Goal: Transaction & Acquisition: Purchase product/service

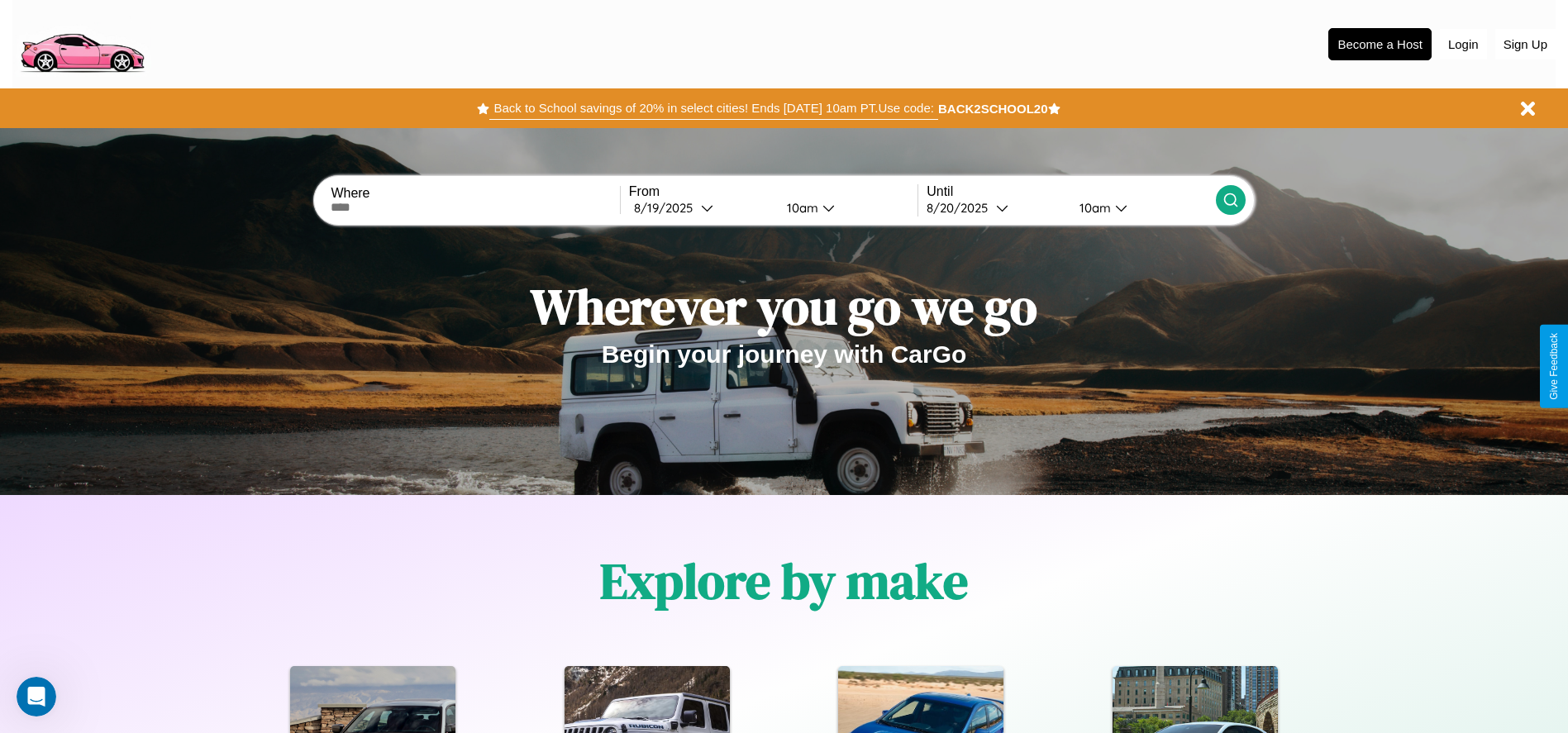
click at [714, 108] on button "Back to School savings of 20% in select cities! Ends 9/1 at 10am PT. Use code:" at bounding box center [713, 108] width 448 height 23
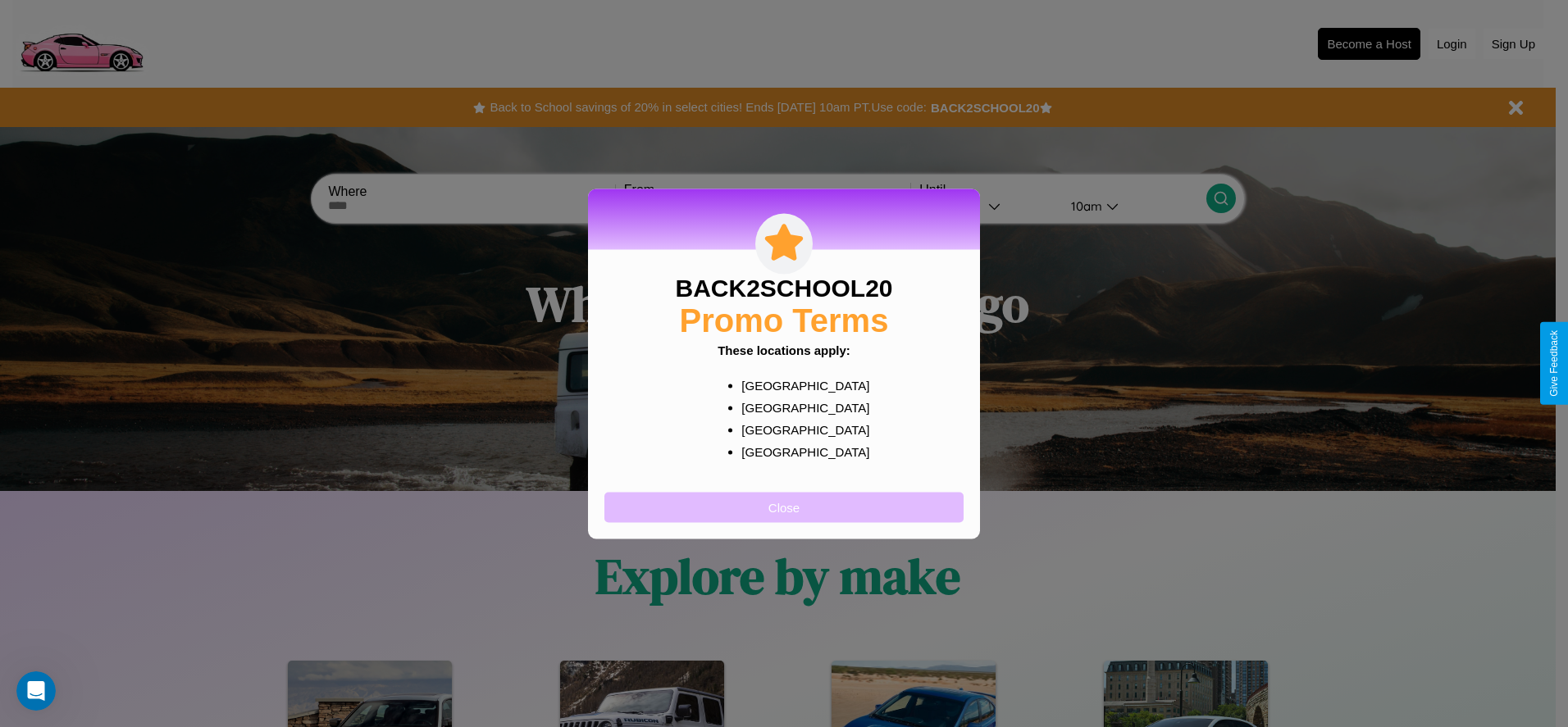
click at [784, 507] on button "Close" at bounding box center [784, 507] width 359 height 31
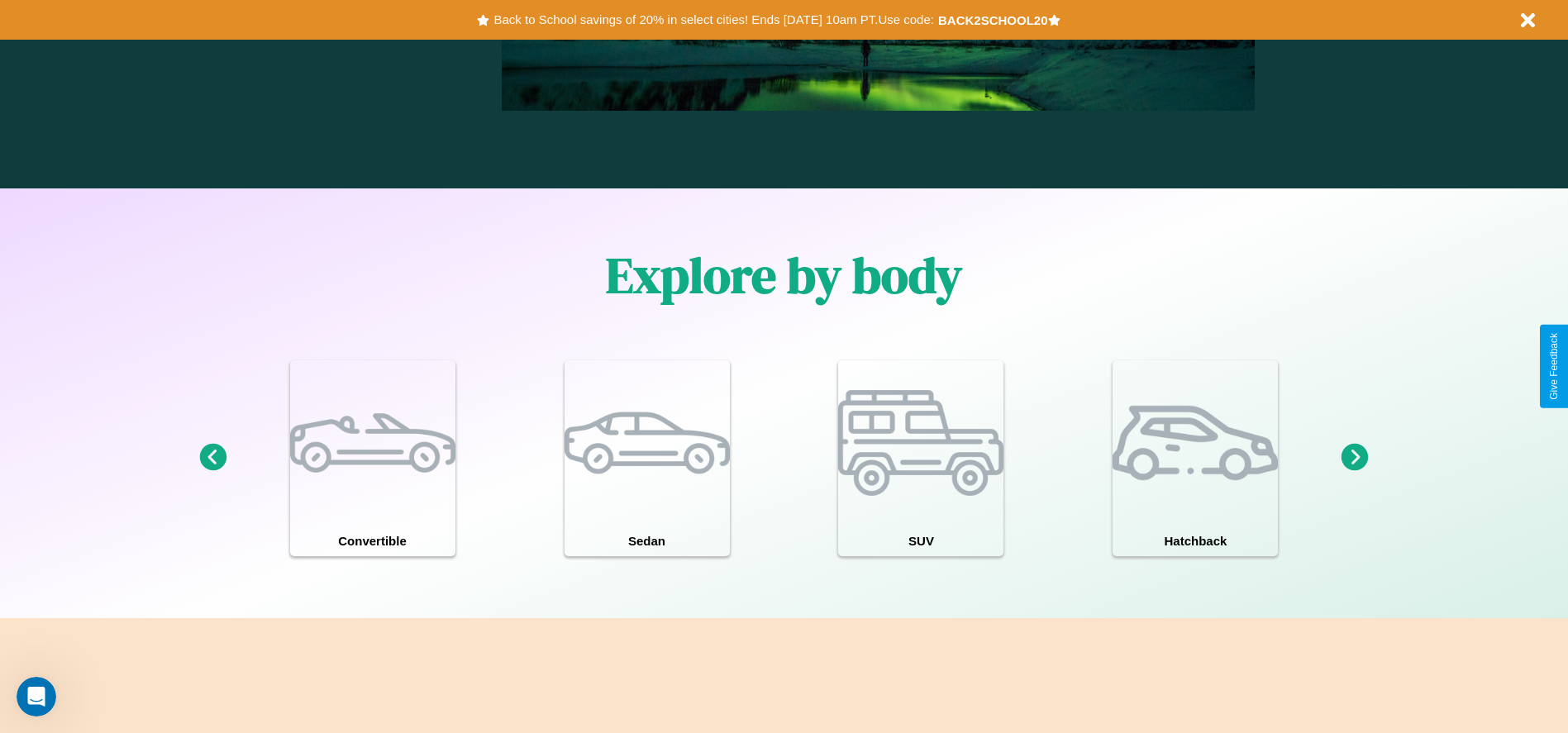
scroll to position [1443, 0]
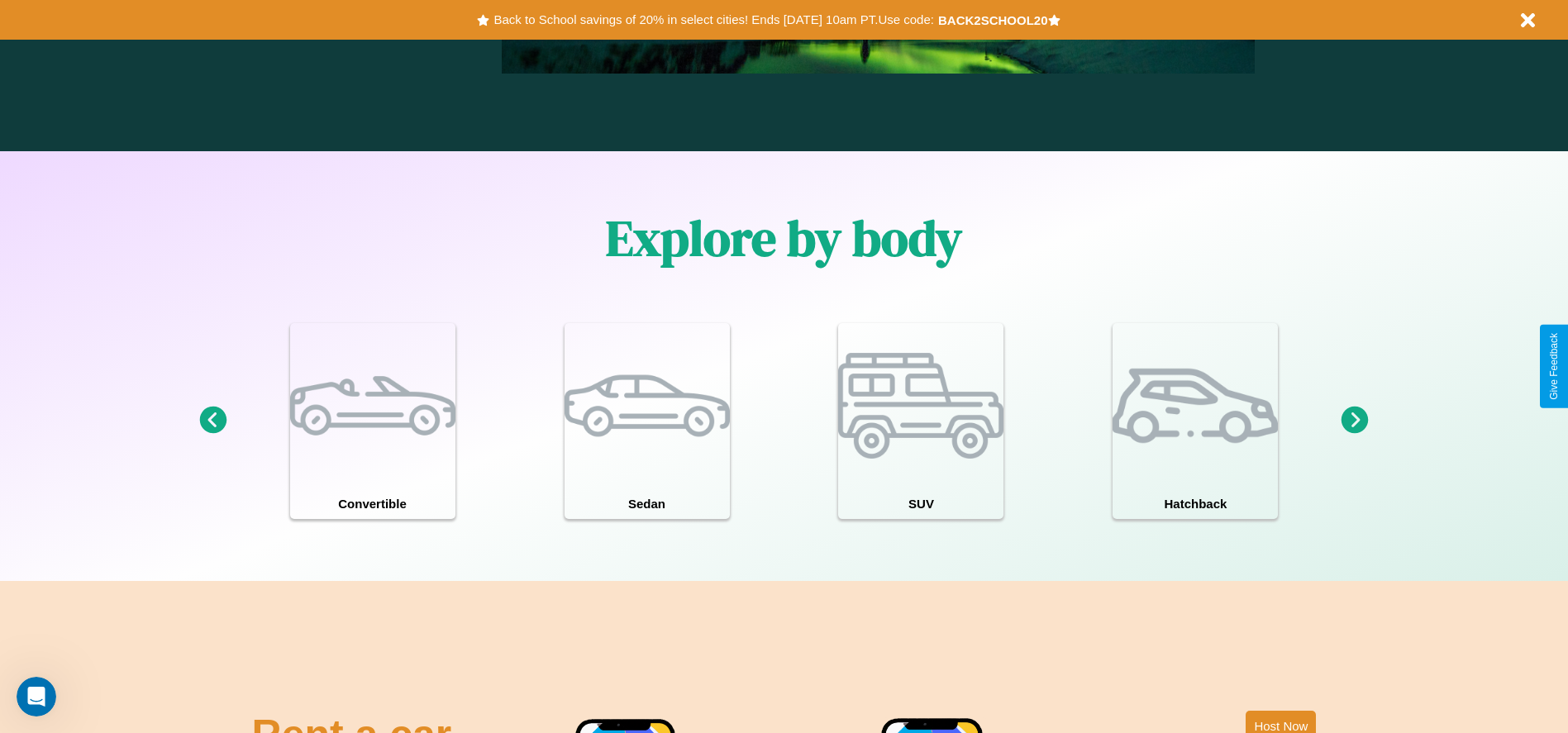
click at [213, 421] on icon at bounding box center [213, 420] width 28 height 28
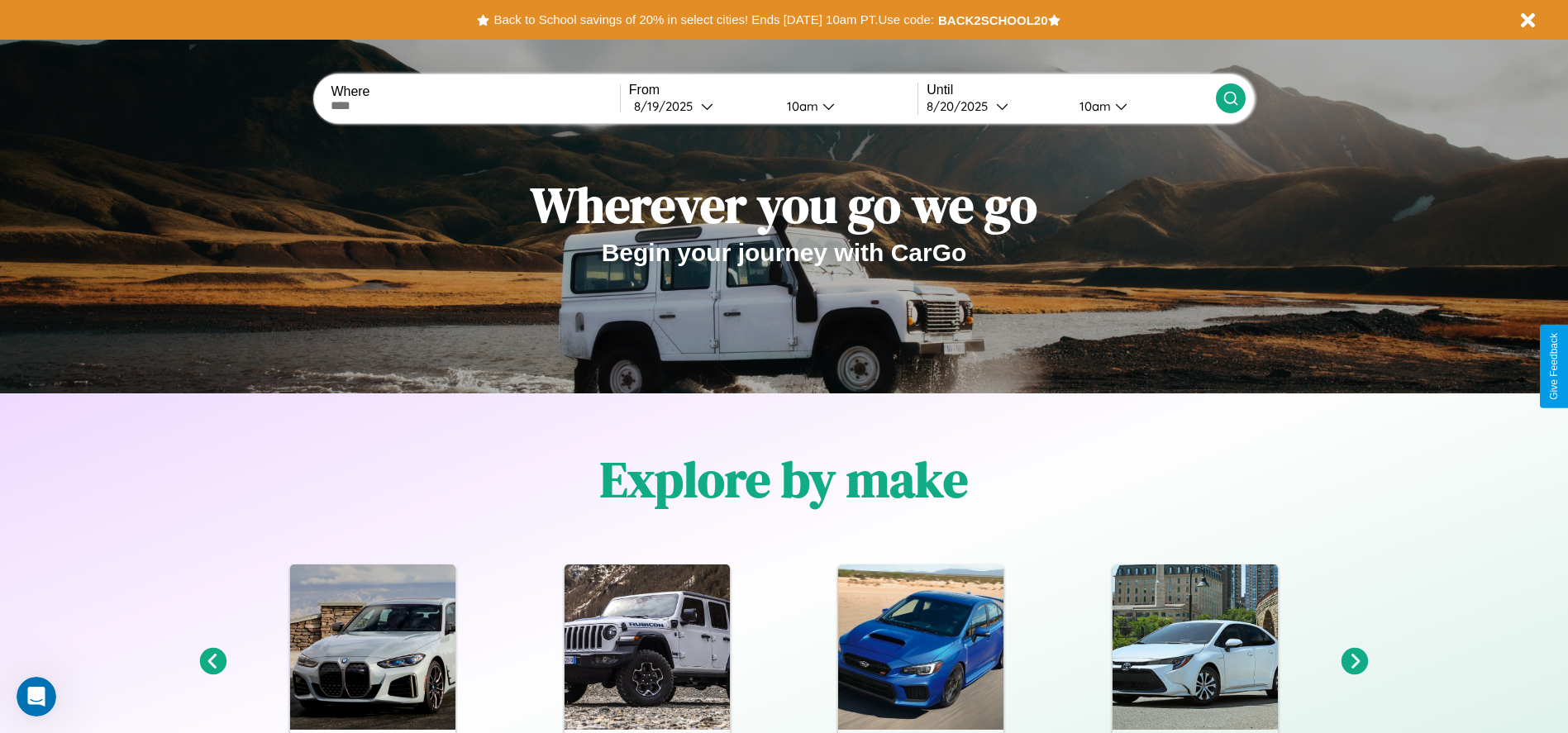
scroll to position [0, 0]
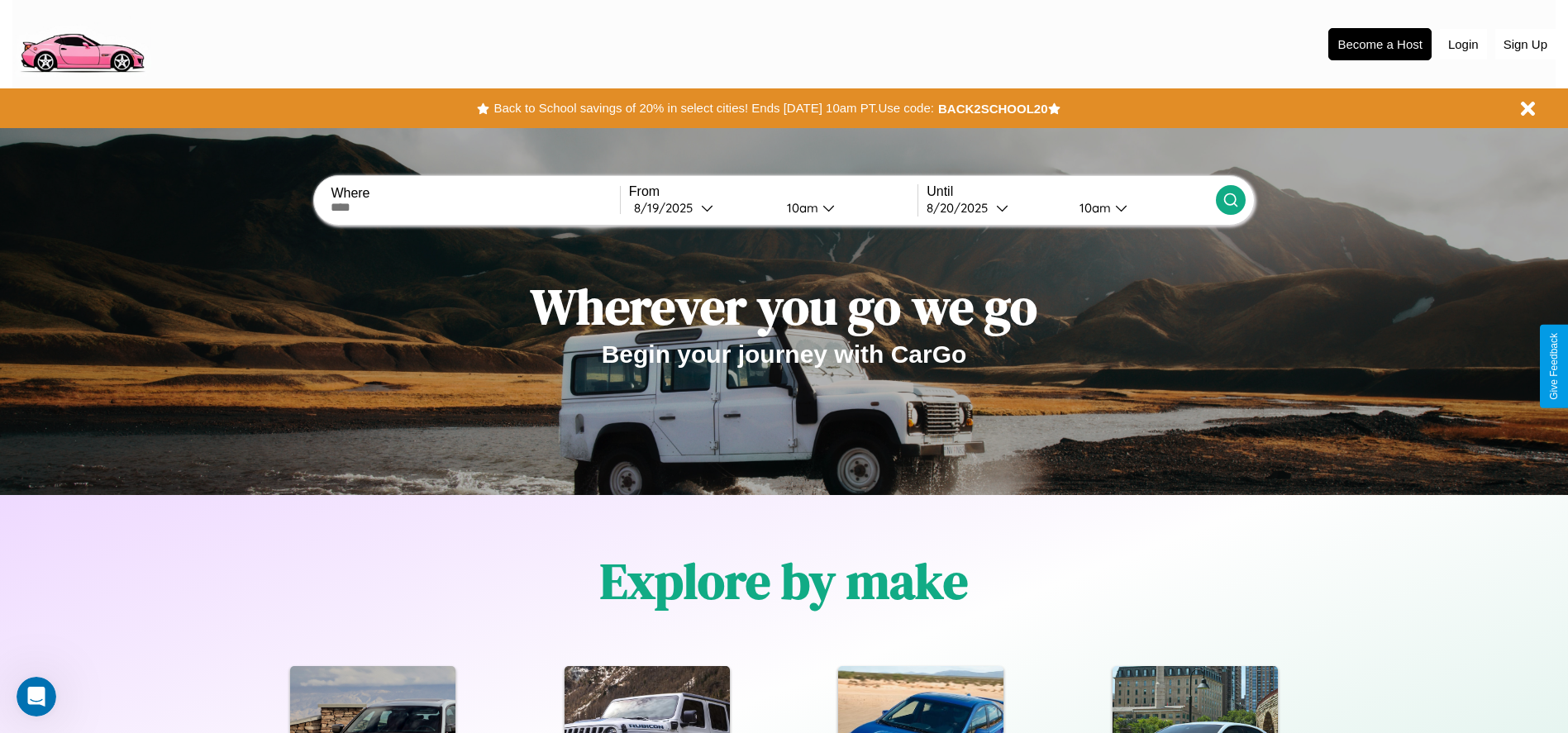
click at [475, 208] on input "text" at bounding box center [475, 208] width 288 height 13
type input "******"
click at [701, 208] on div "8 / 19 / 2025" at bounding box center [668, 208] width 67 height 16
select select "*"
select select "****"
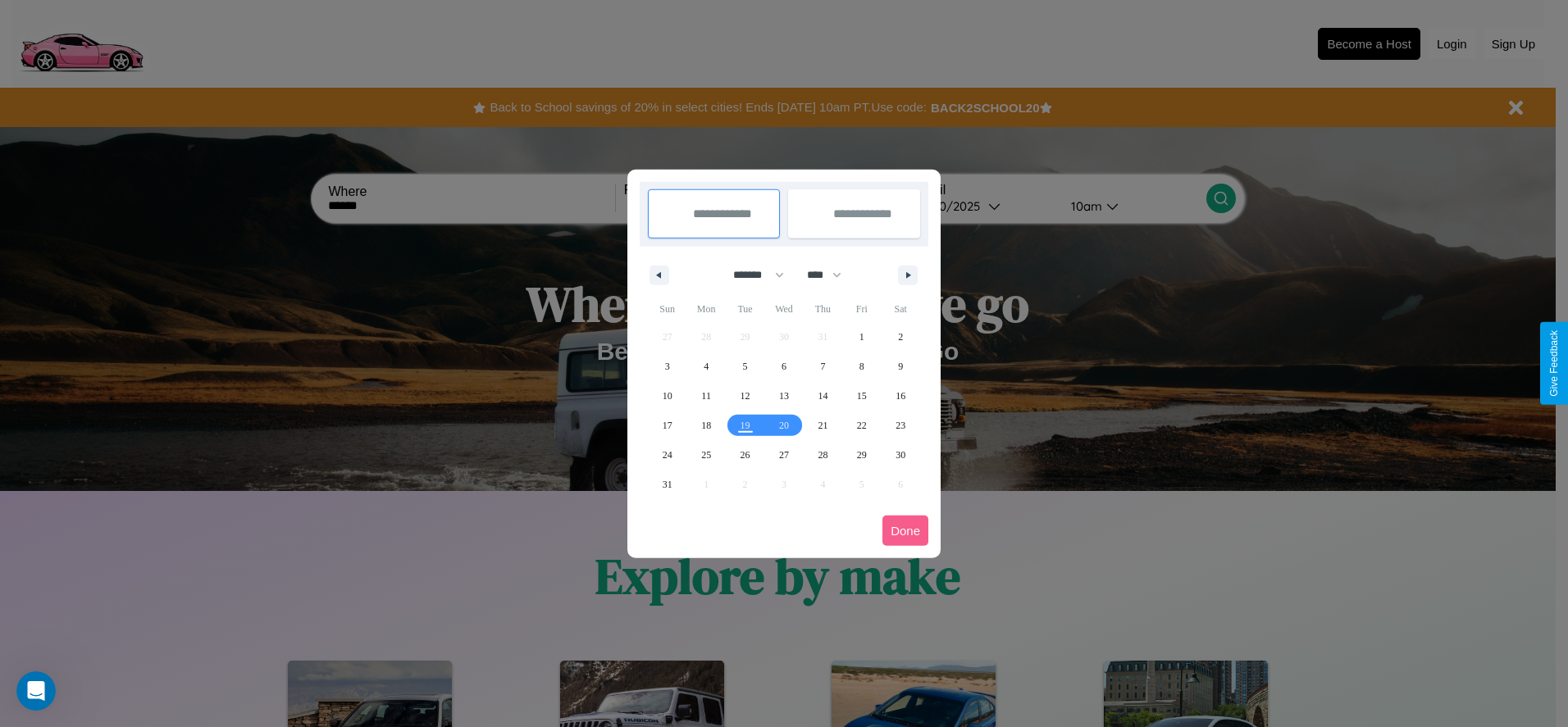
click at [751, 275] on select "******* ******** ***** ***** *** **** **** ****** ********* ******* ******** **…" at bounding box center [755, 275] width 70 height 27
select select "**"
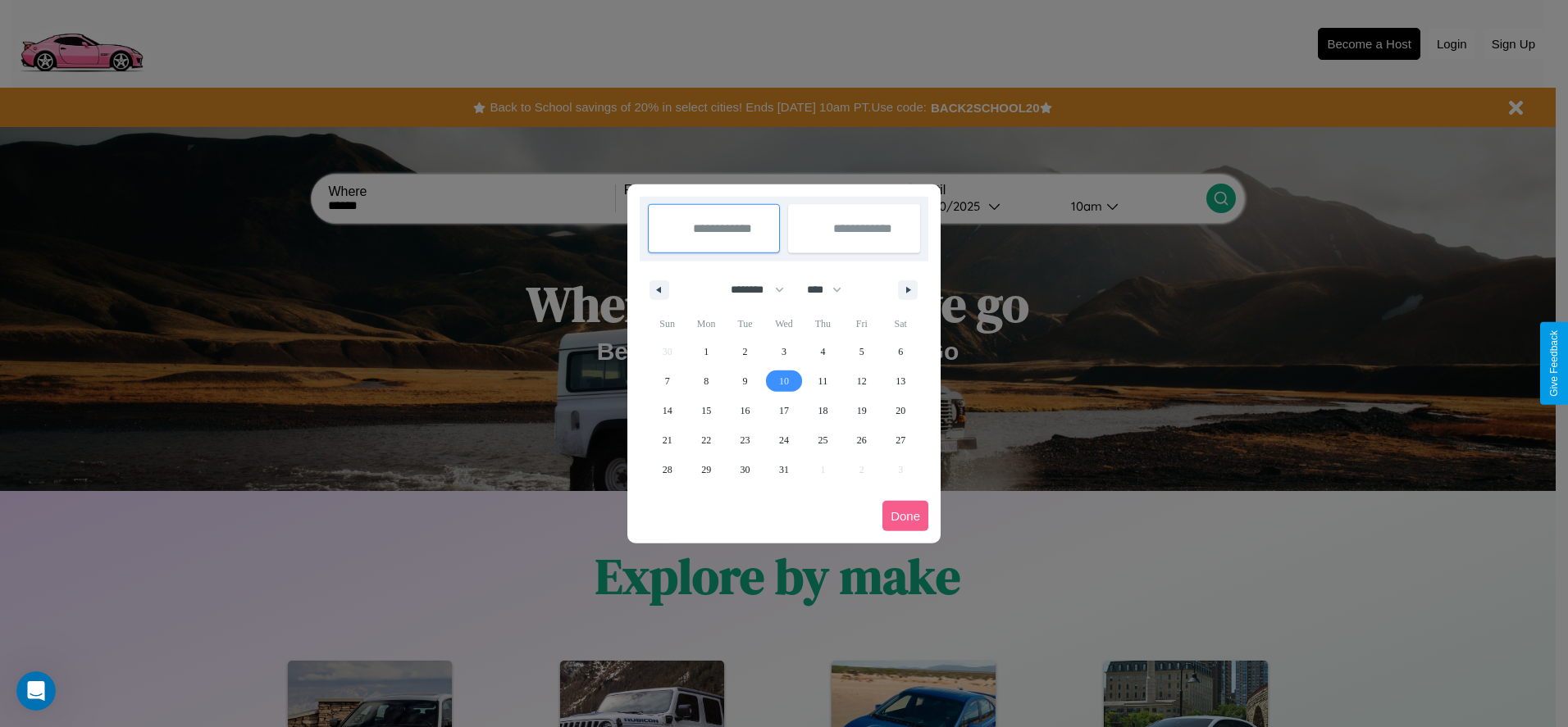
click at [783, 381] on span "10" at bounding box center [784, 381] width 10 height 30
type input "**********"
click at [823, 410] on span "18" at bounding box center [823, 411] width 10 height 30
type input "**********"
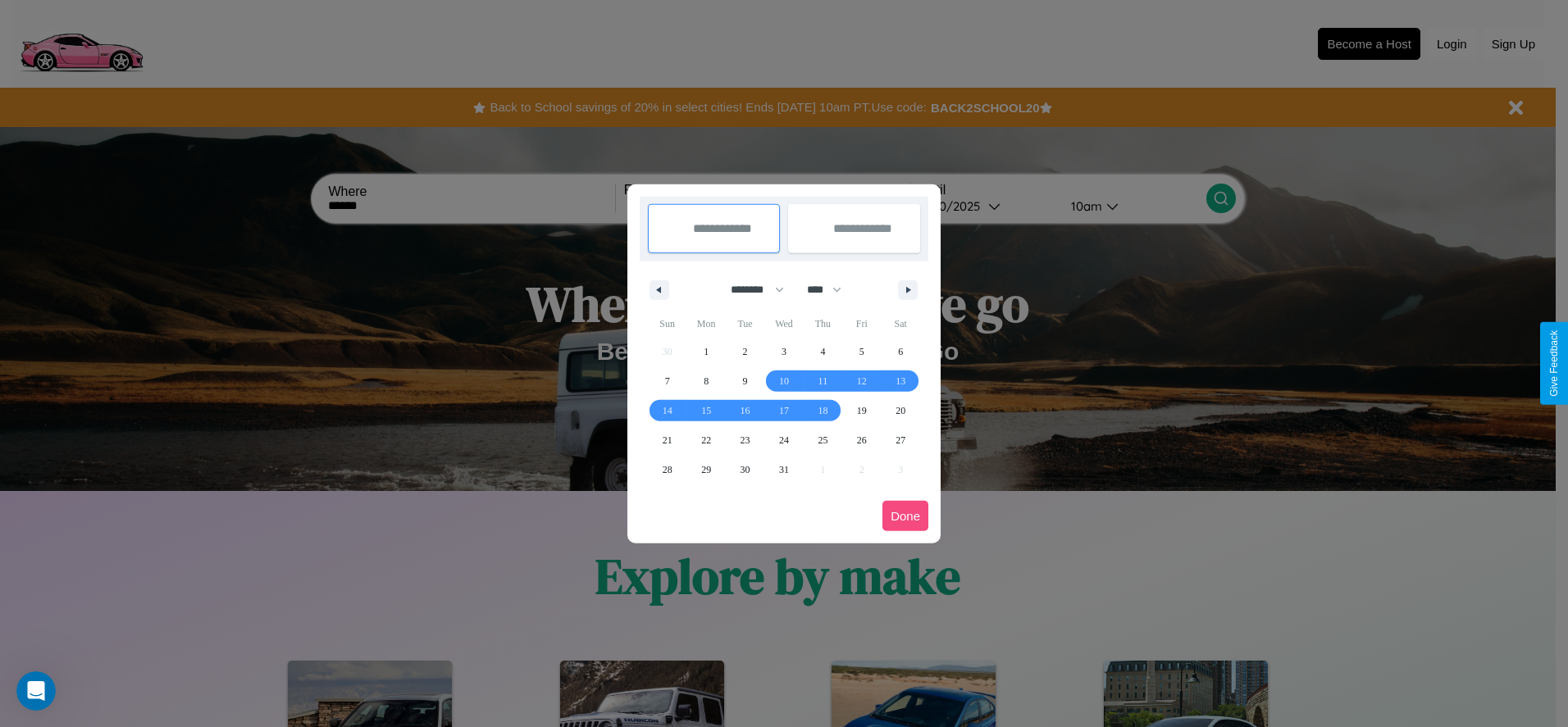
click at [905, 516] on button "Done" at bounding box center [905, 516] width 46 height 31
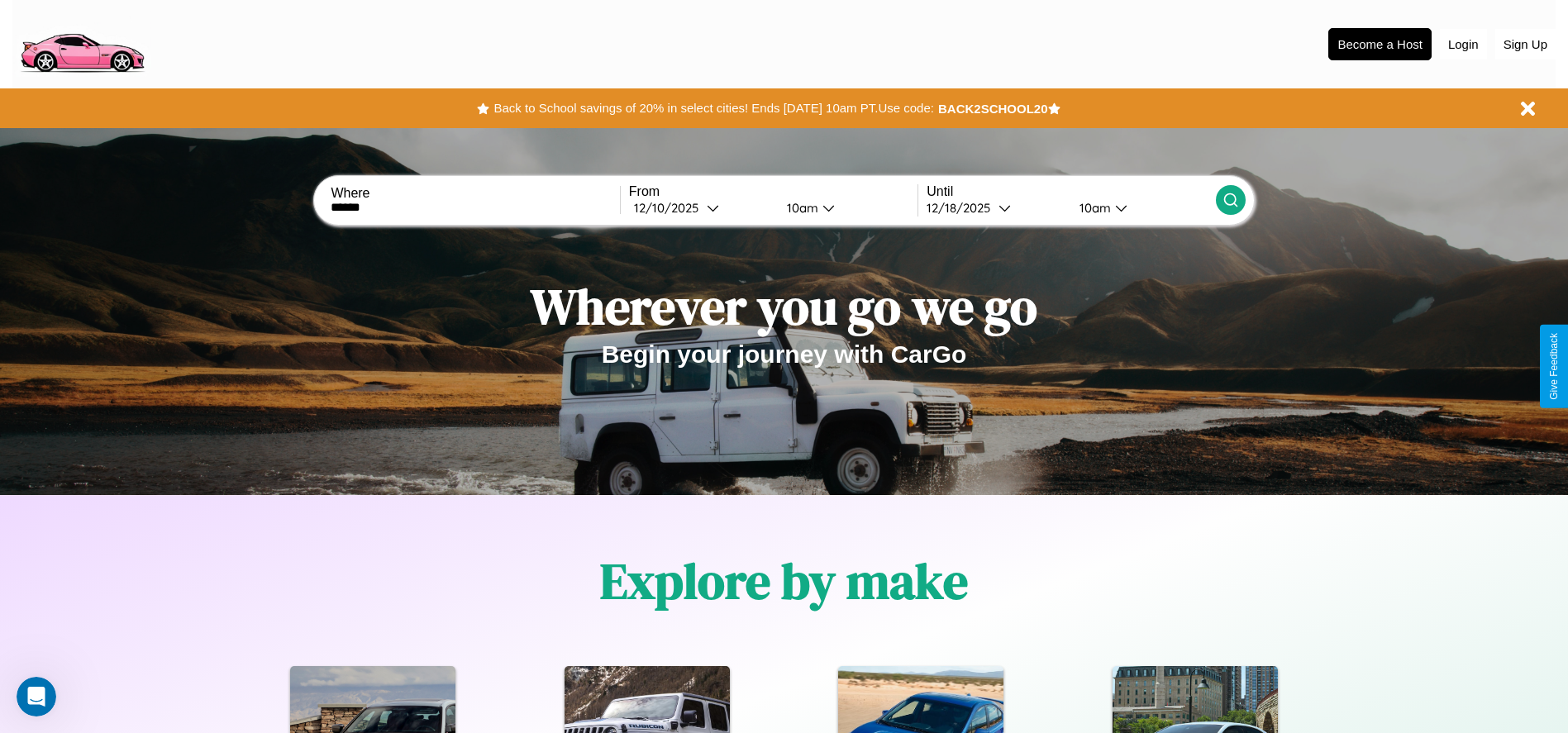
click at [1230, 200] on icon at bounding box center [1230, 200] width 17 height 17
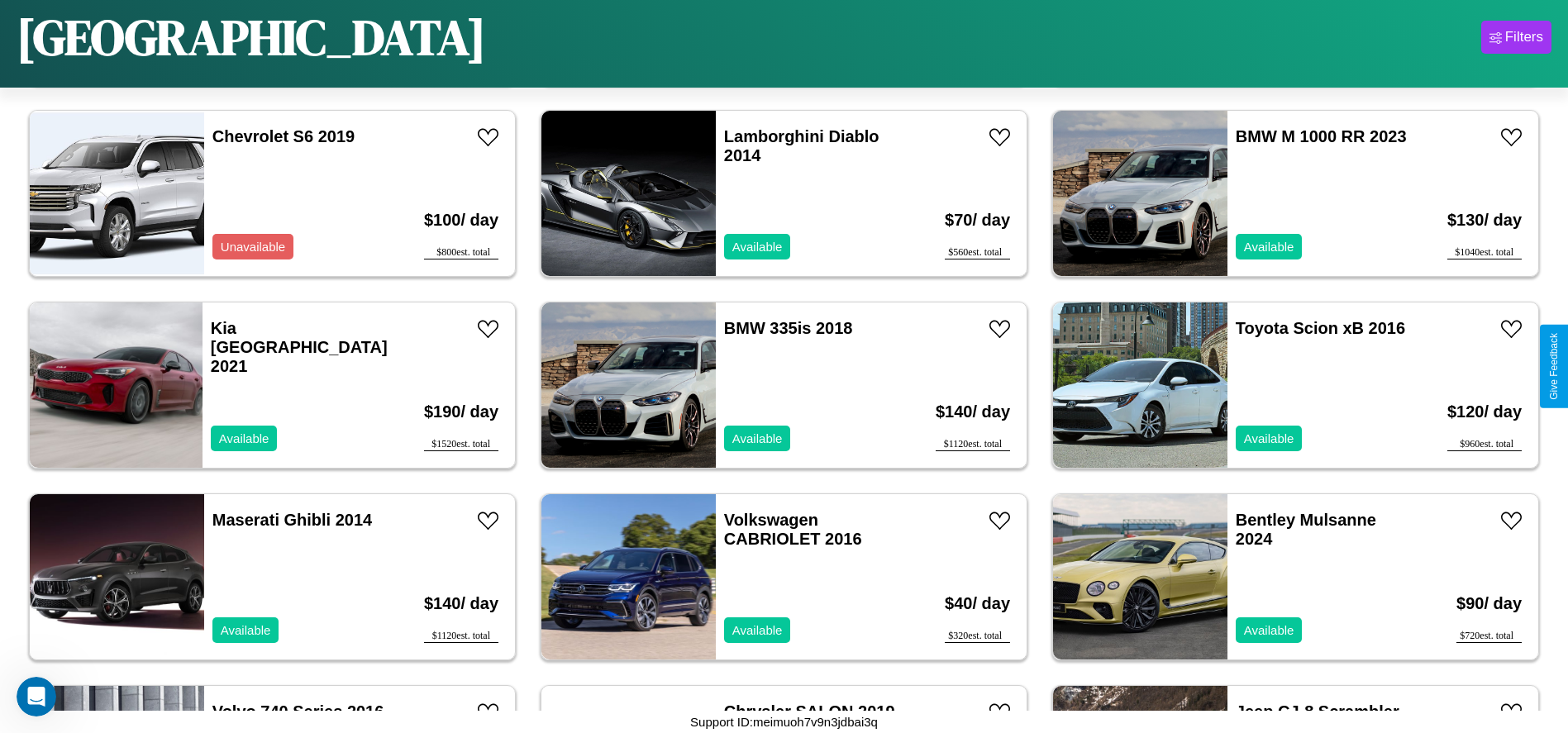
scroll to position [1143, 0]
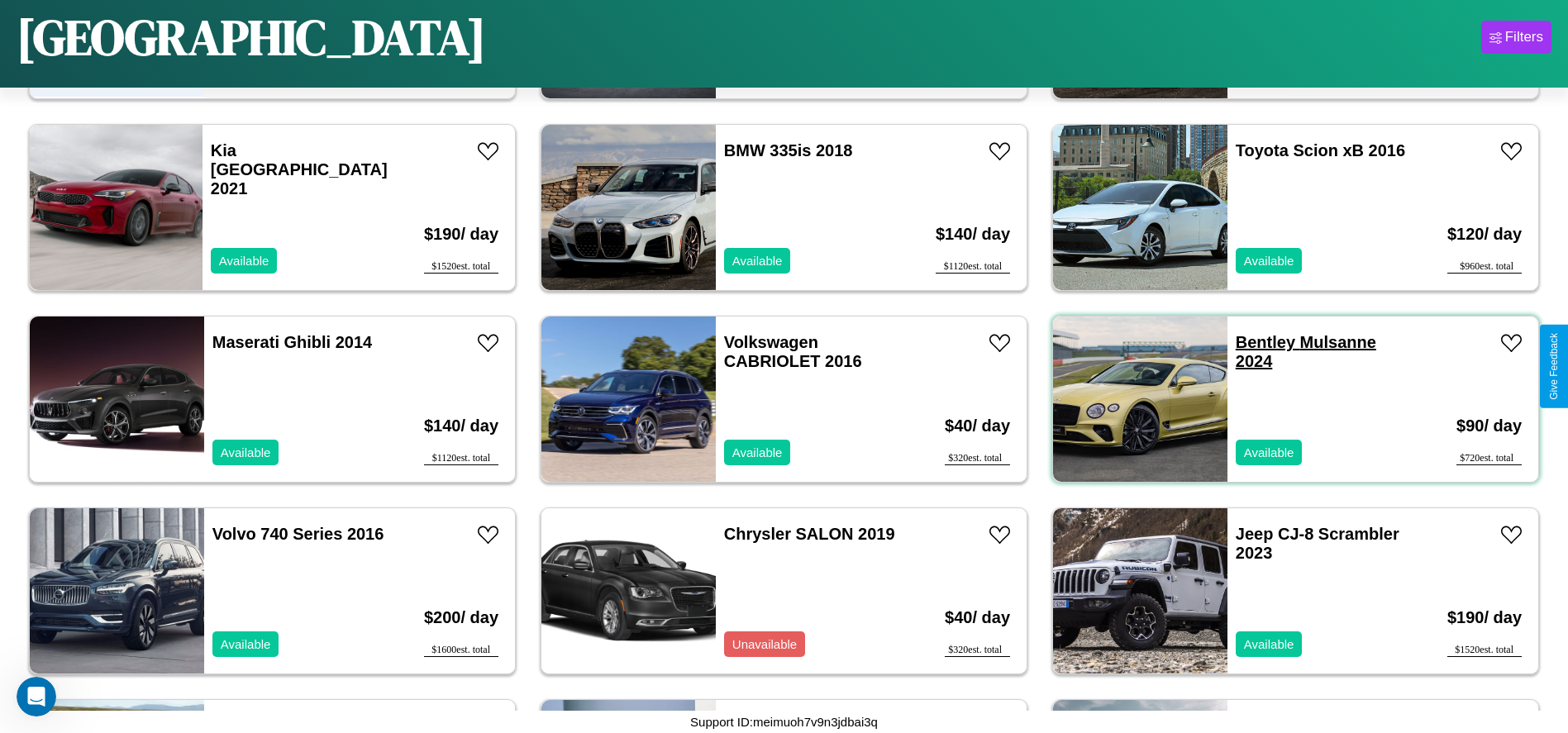
click at [1255, 343] on link "Bentley Mulsanne 2024" at bounding box center [1306, 352] width 141 height 37
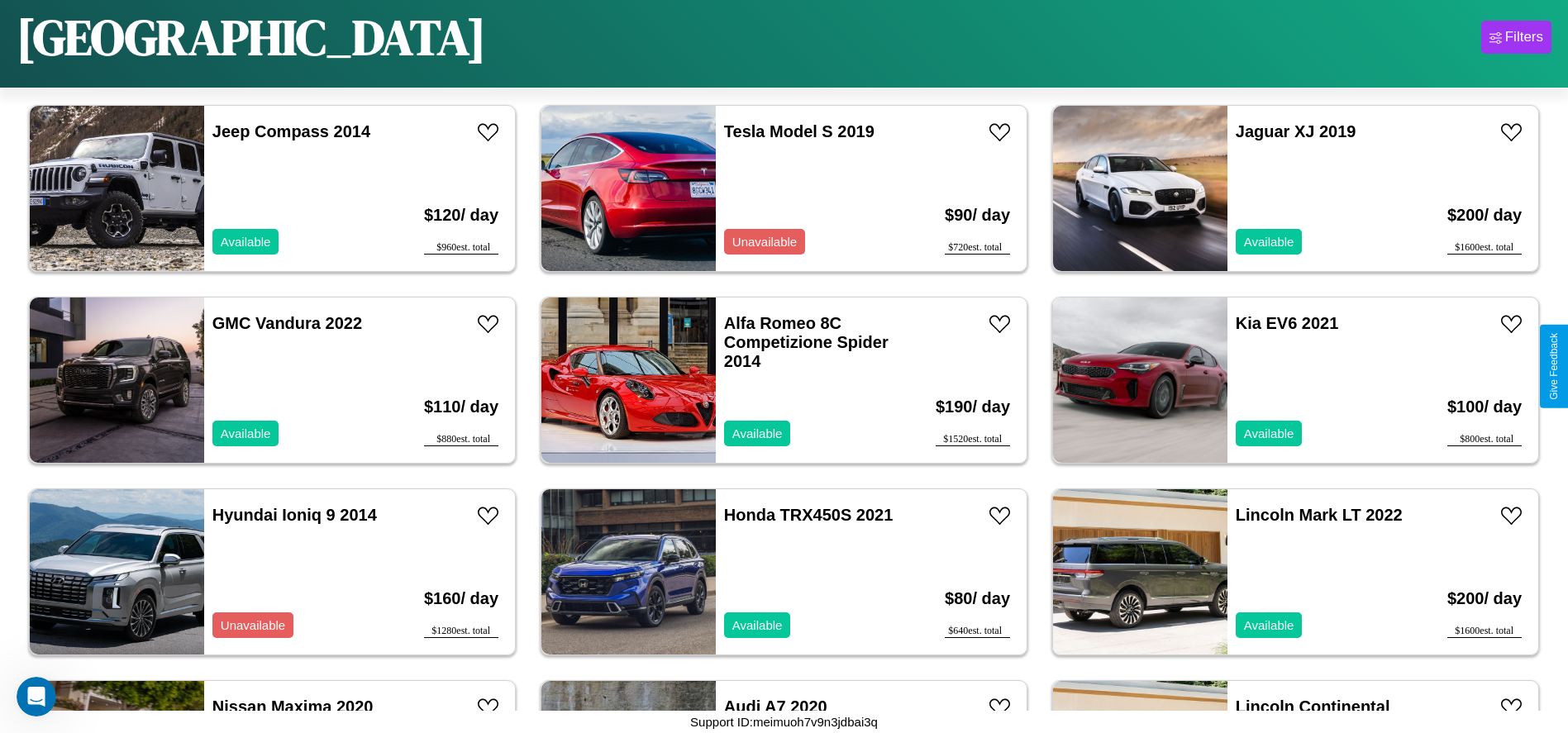
scroll to position [5362, 0]
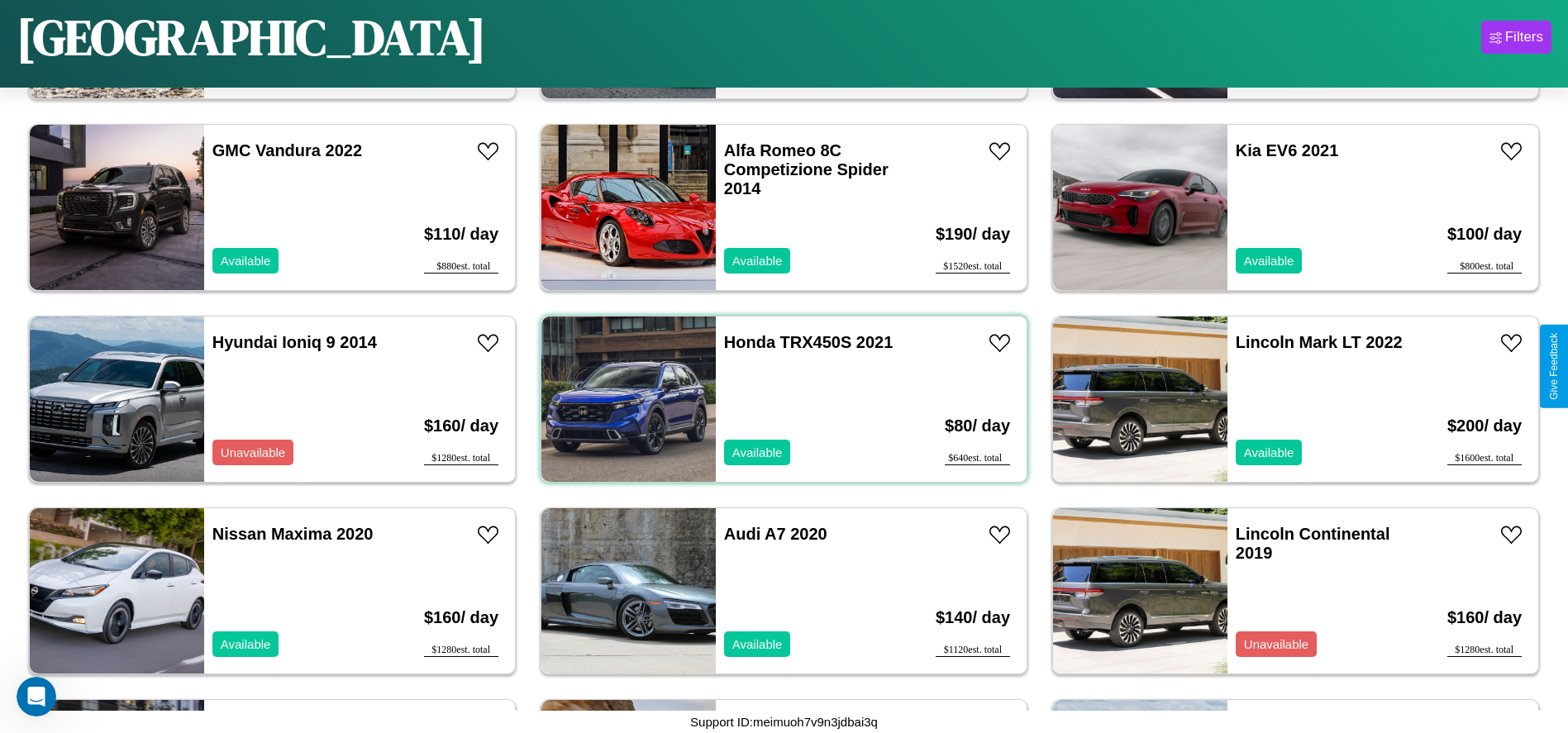
click at [778, 400] on div "Honda TRX450S 2021 Available" at bounding box center [812, 399] width 191 height 165
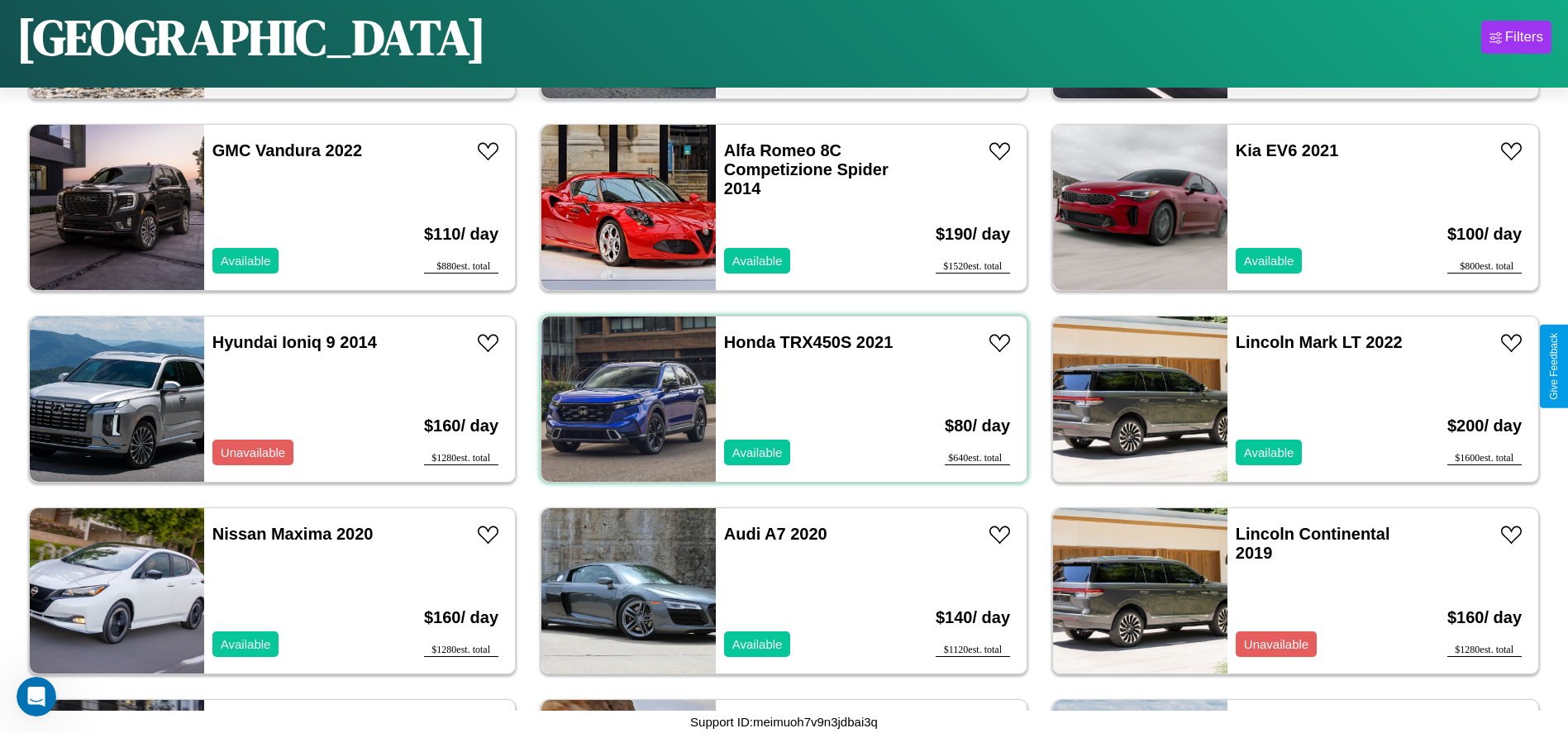
click at [778, 400] on div "Honda TRX450S 2021 Available" at bounding box center [812, 399] width 191 height 165
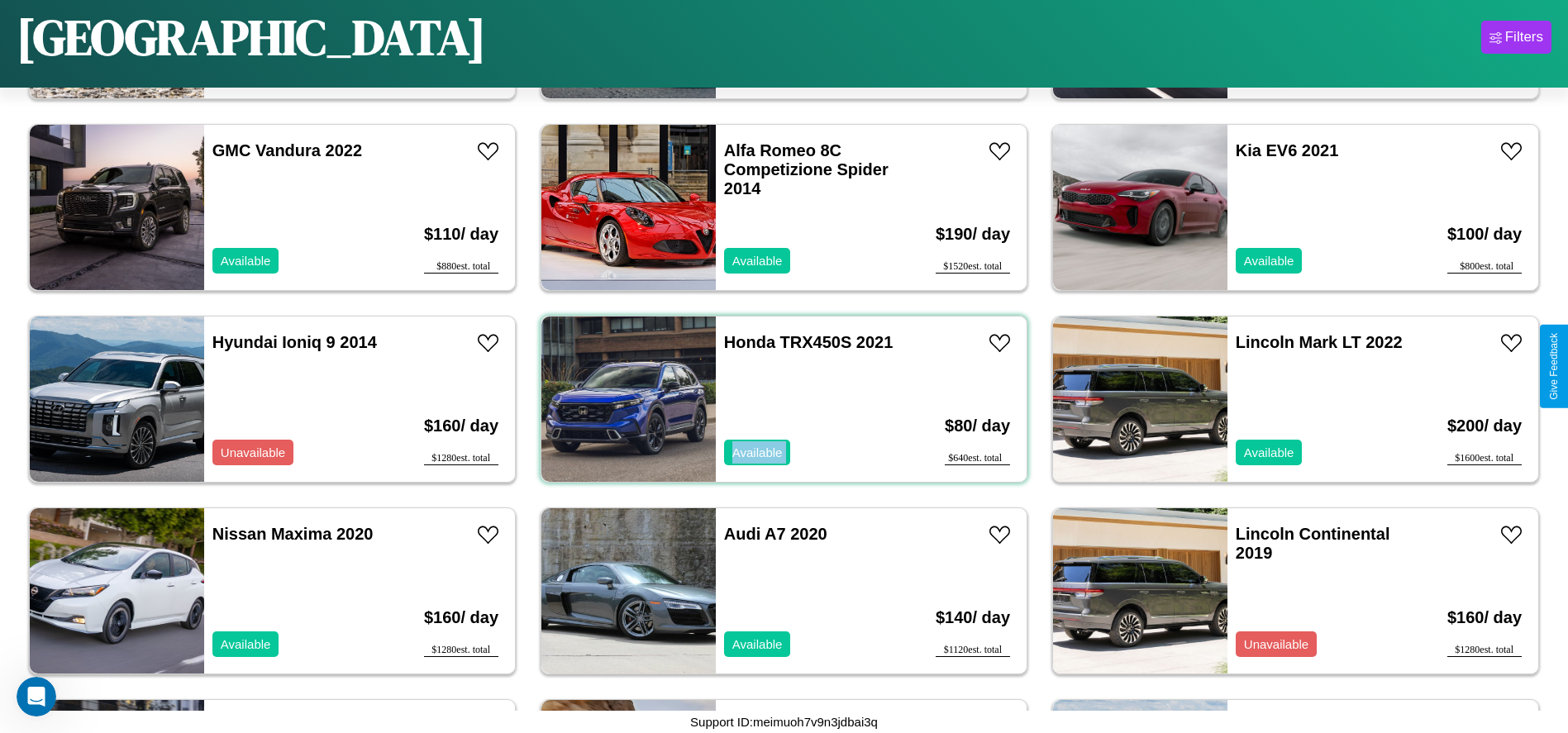
click at [778, 400] on div "Honda TRX450S 2021 Available" at bounding box center [812, 399] width 191 height 165
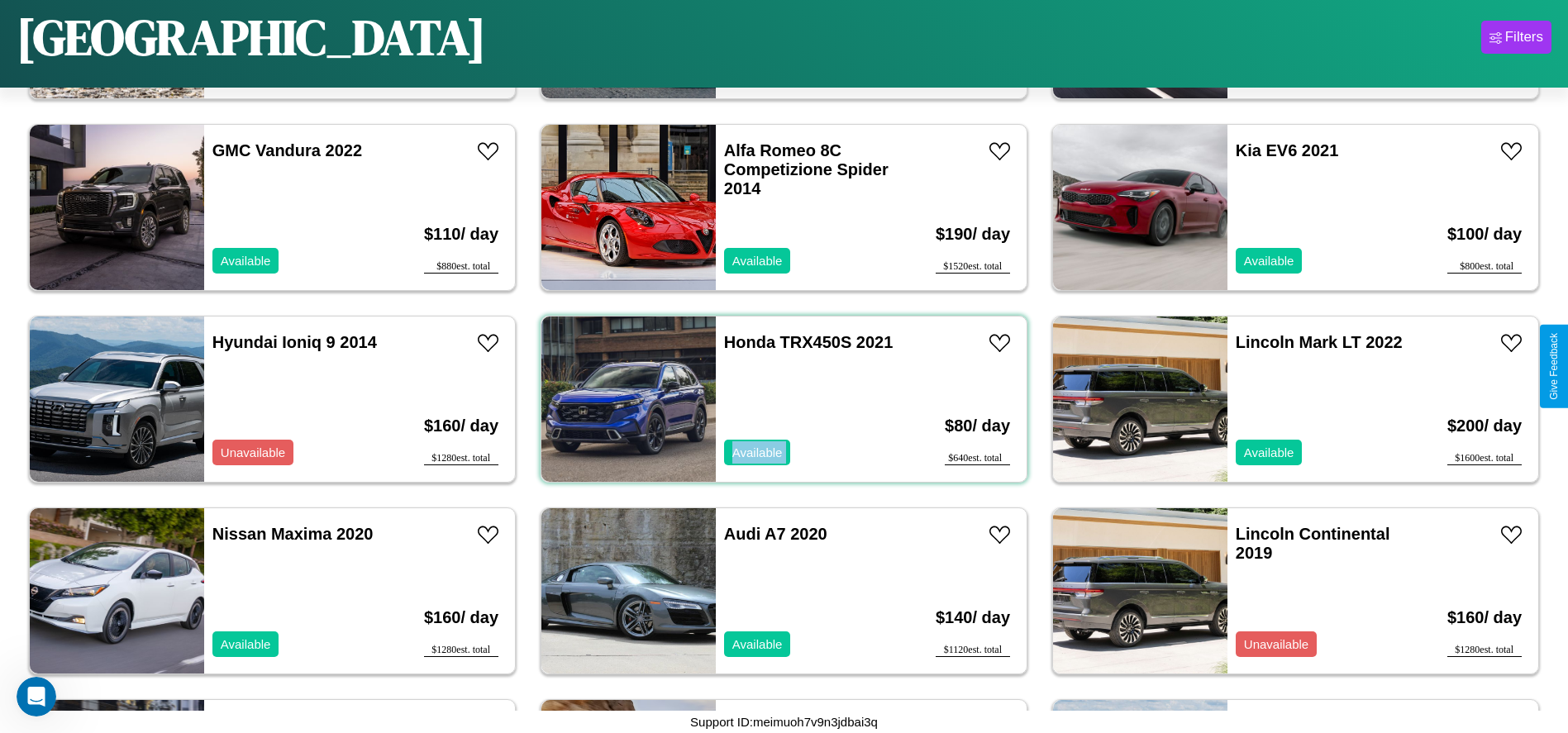
click at [778, 400] on div "Honda TRX450S 2021 Available" at bounding box center [812, 399] width 191 height 165
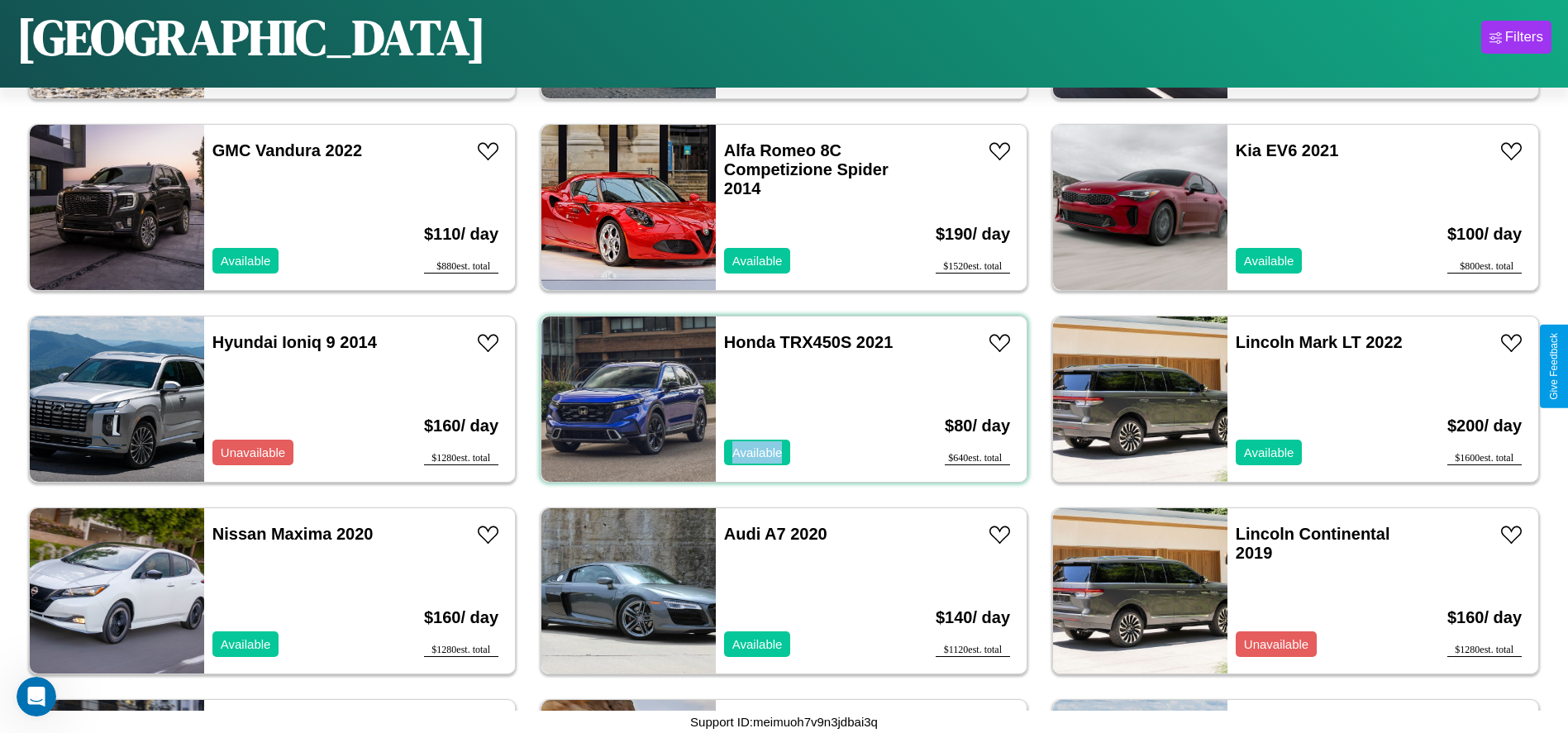
click at [778, 400] on div "Honda TRX450S 2021 Available" at bounding box center [812, 399] width 191 height 165
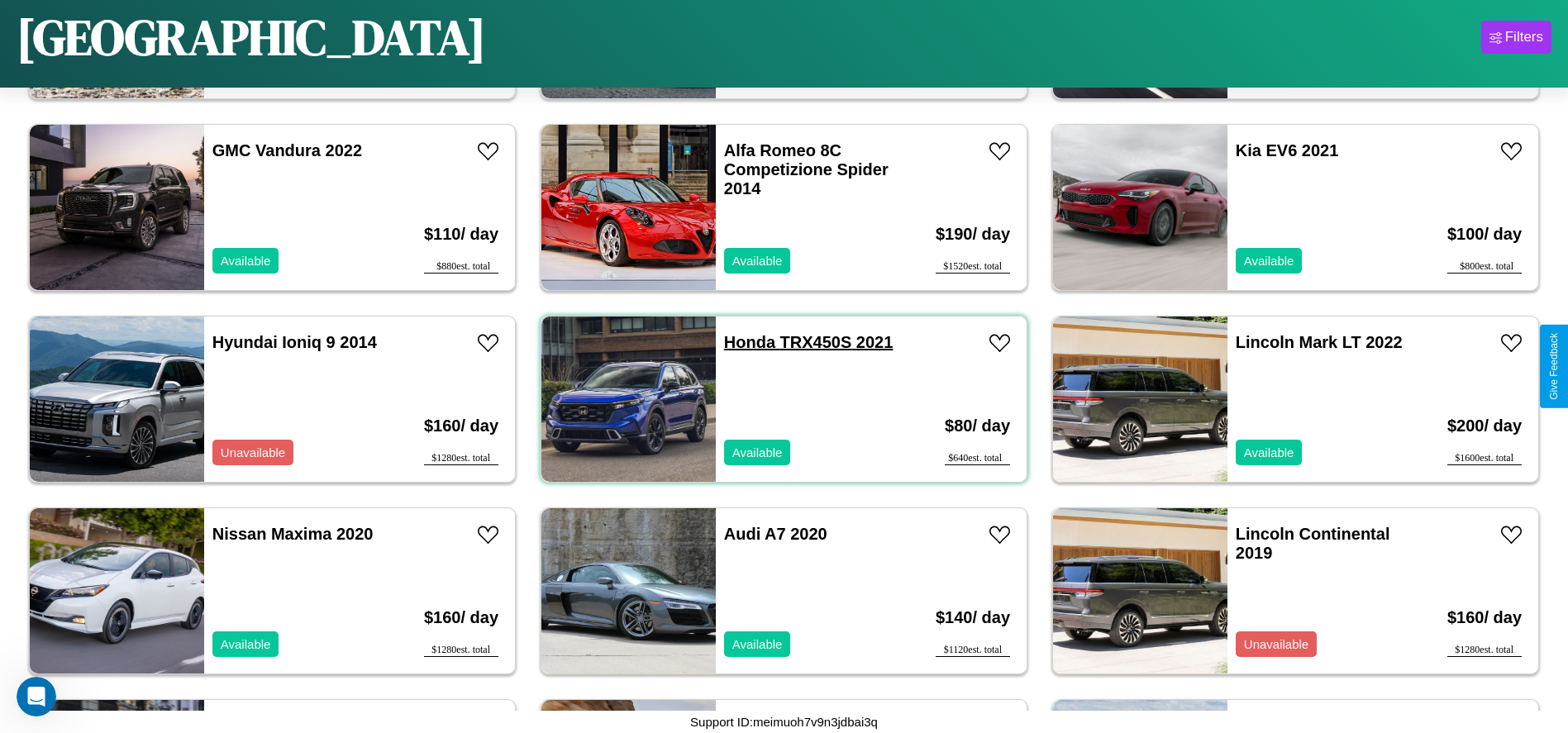
click at [743, 343] on link "Honda TRX450S 2021" at bounding box center [808, 343] width 169 height 18
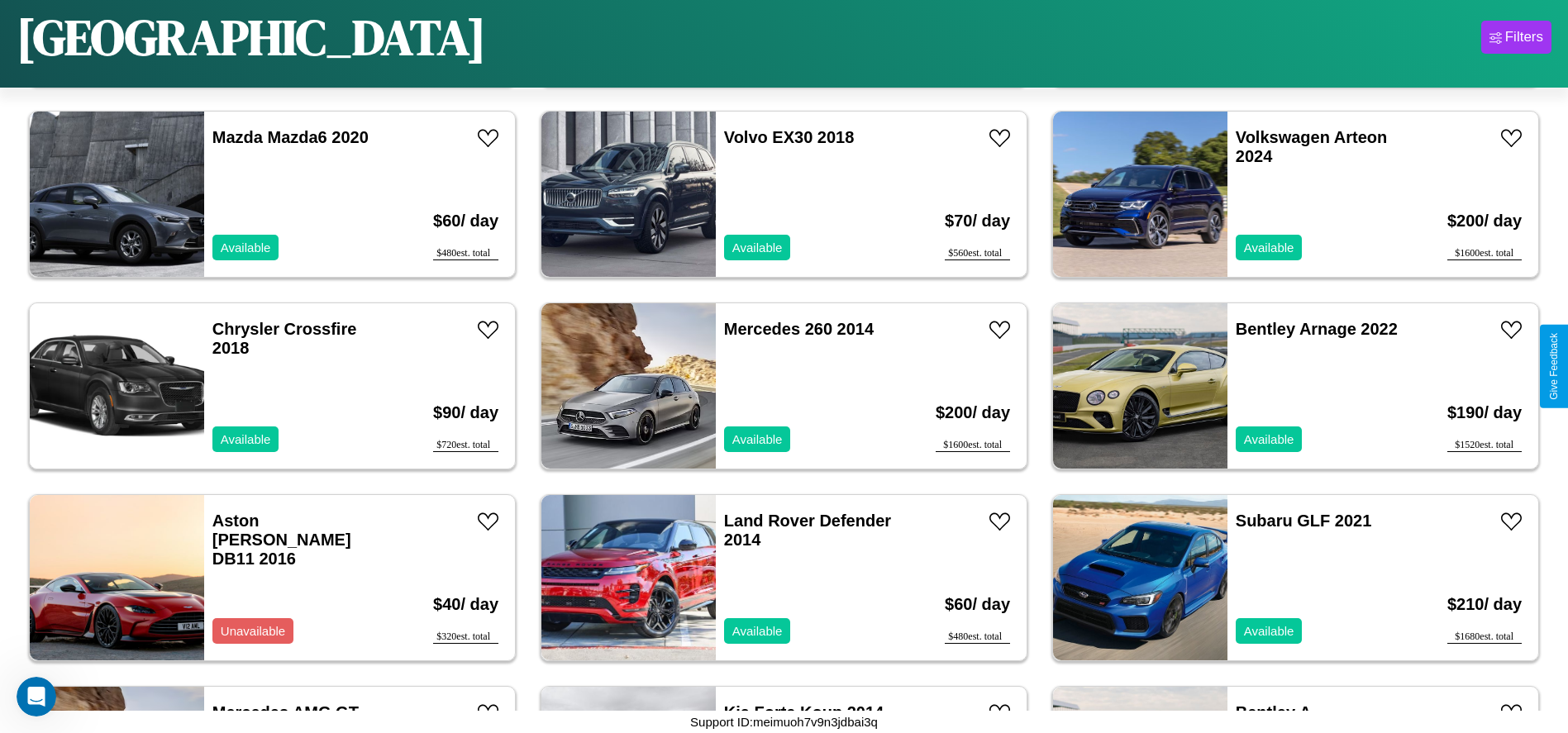
scroll to position [1719, 0]
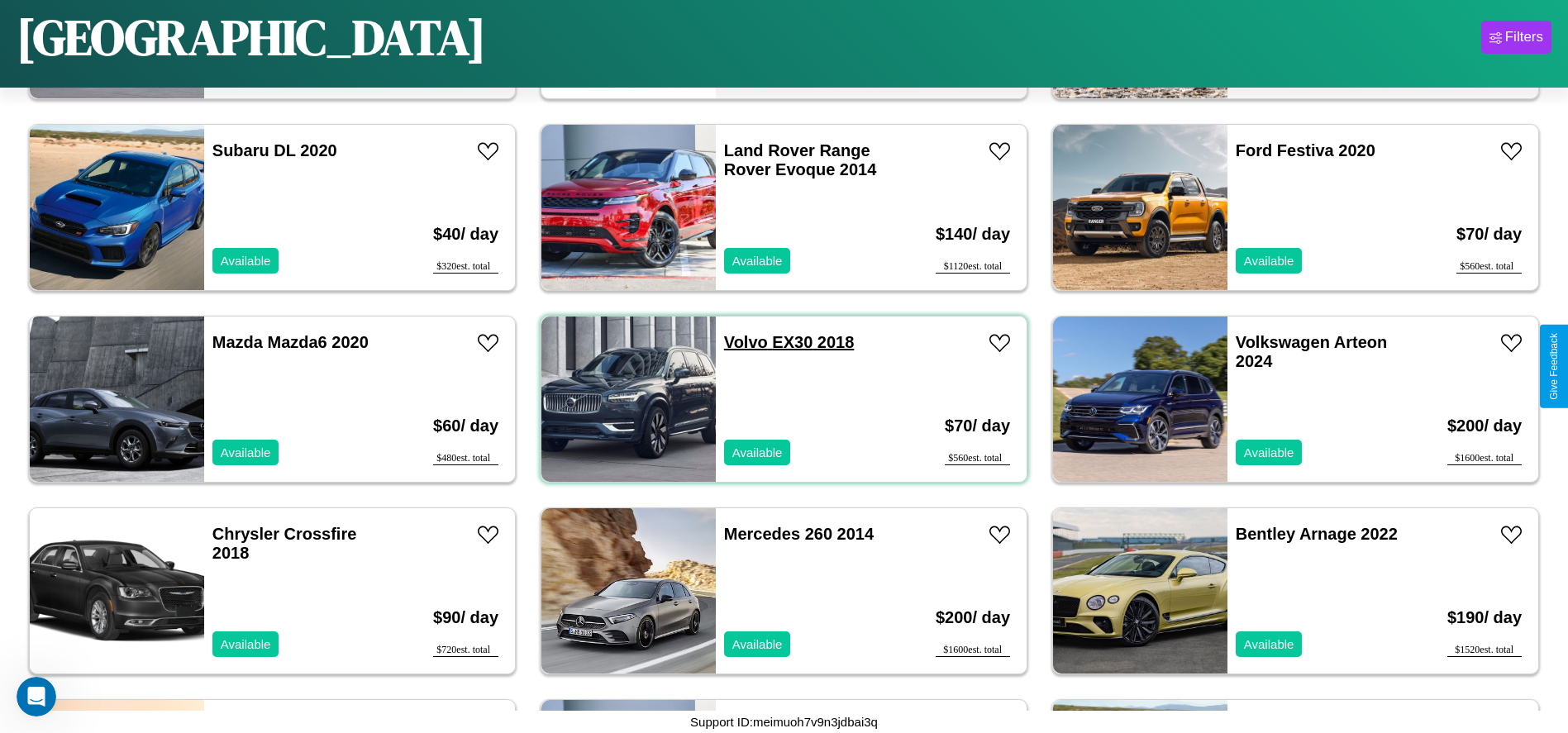
click at [740, 343] on link "Volvo EX30 2018" at bounding box center [789, 343] width 131 height 18
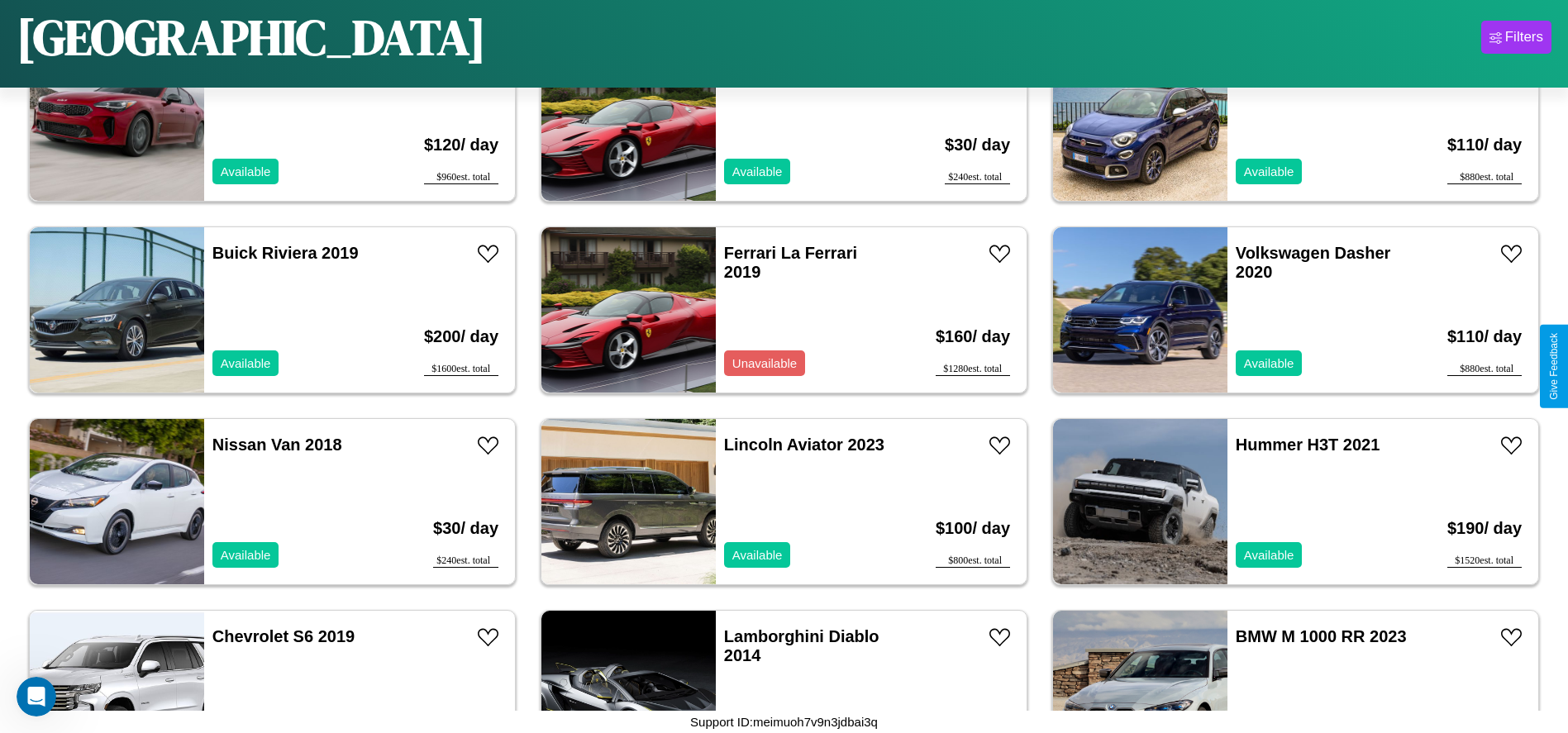
scroll to position [376, 0]
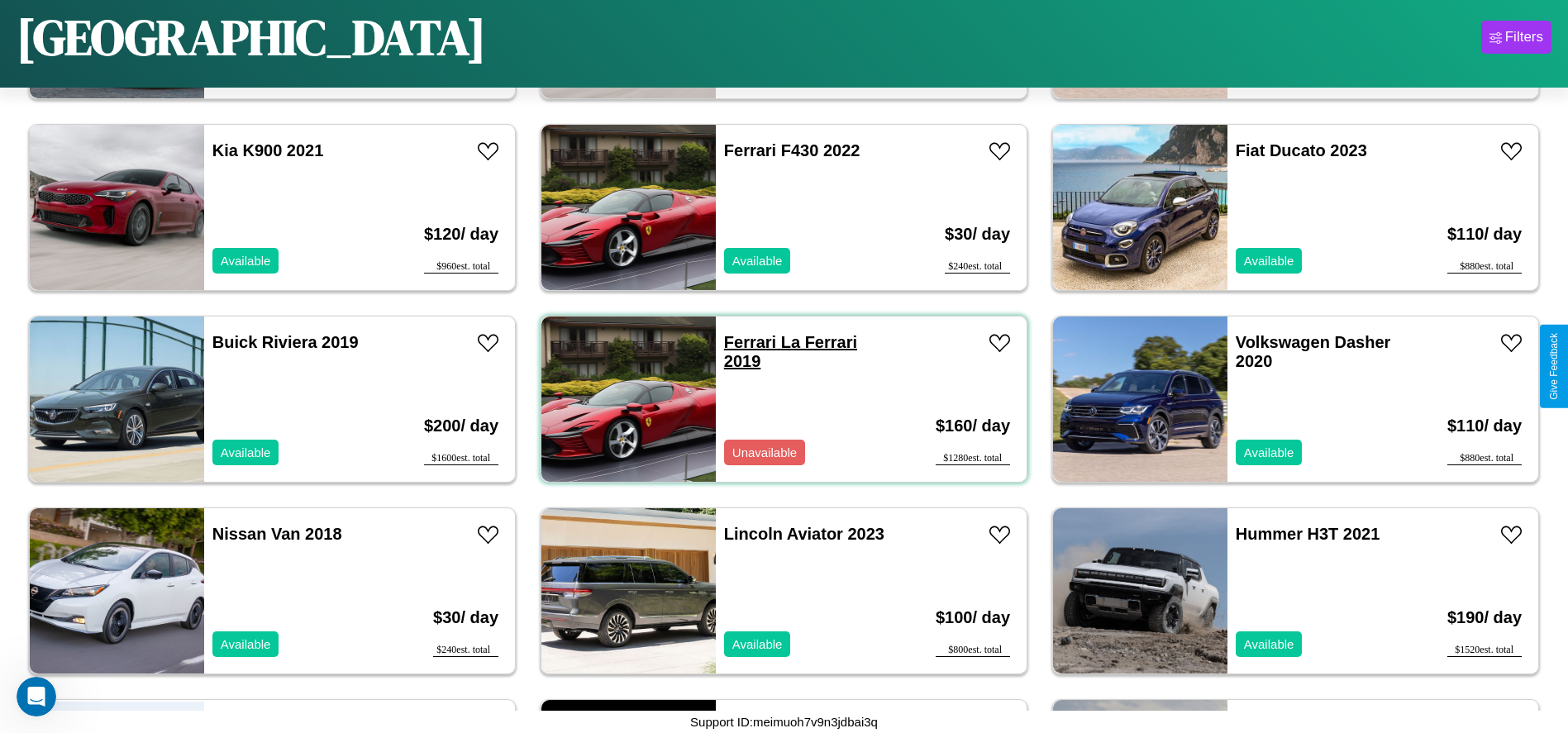
click at [744, 343] on link "Ferrari La Ferrari 2019" at bounding box center [790, 352] width 133 height 37
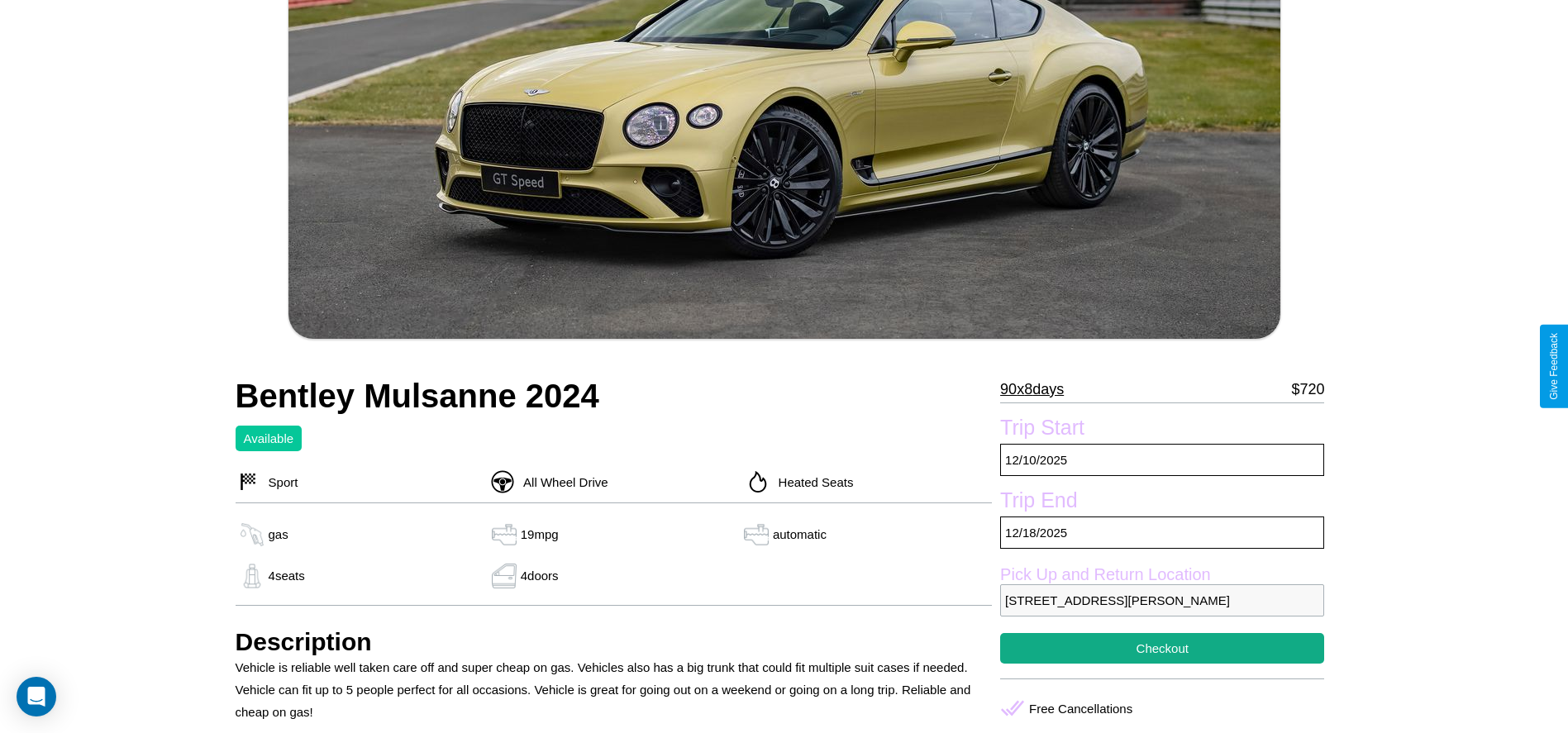
scroll to position [762, 0]
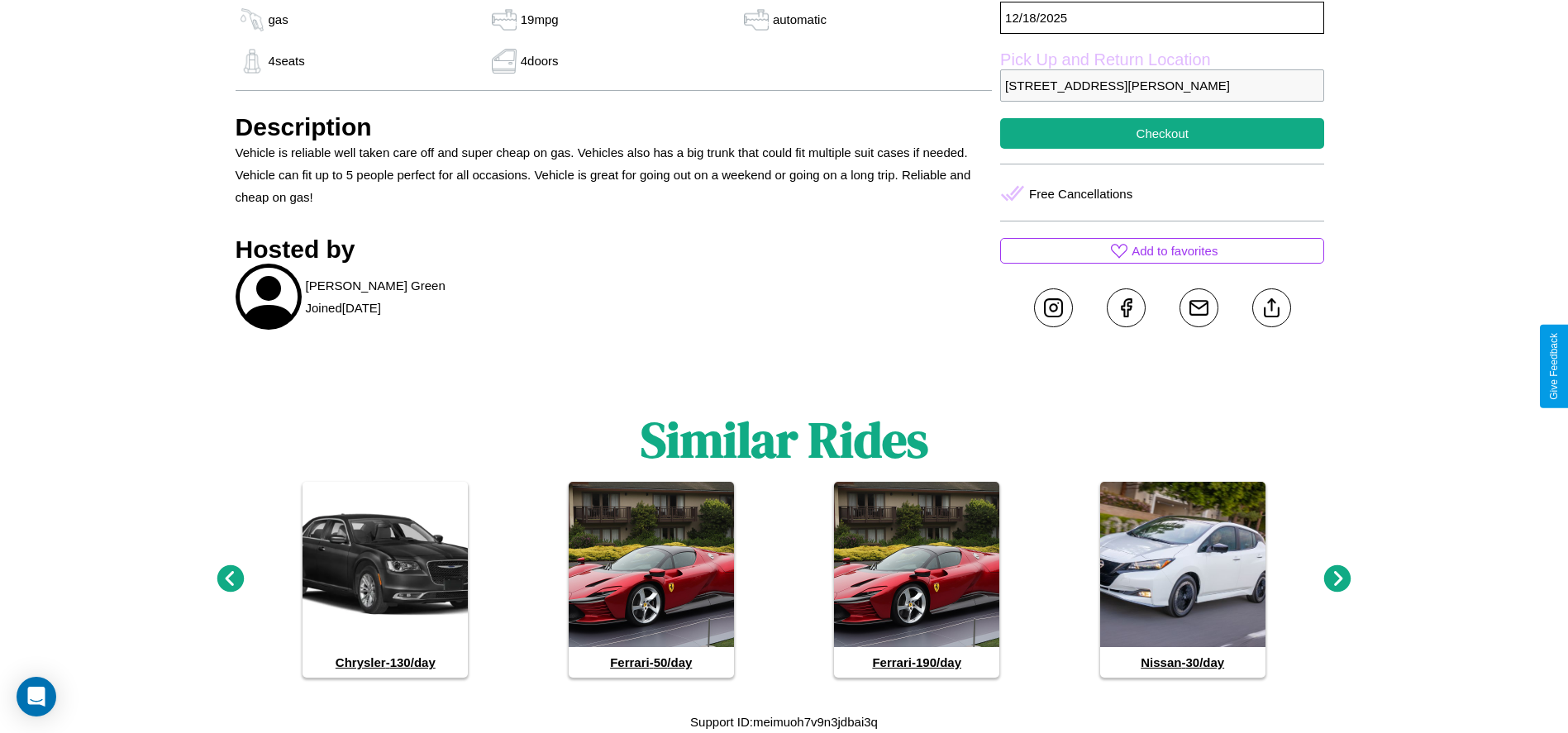
click at [230, 580] on icon at bounding box center [230, 579] width 28 height 28
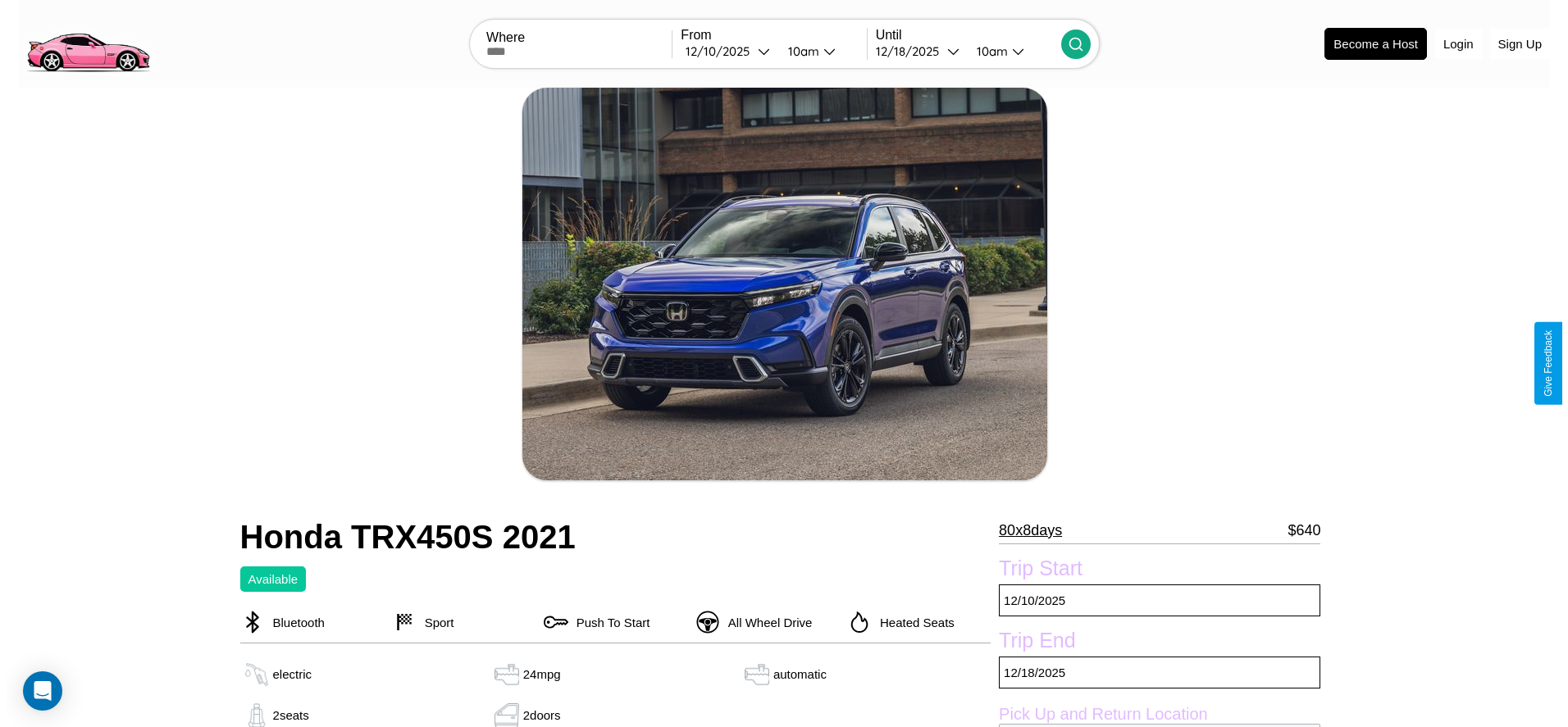
scroll to position [237, 0]
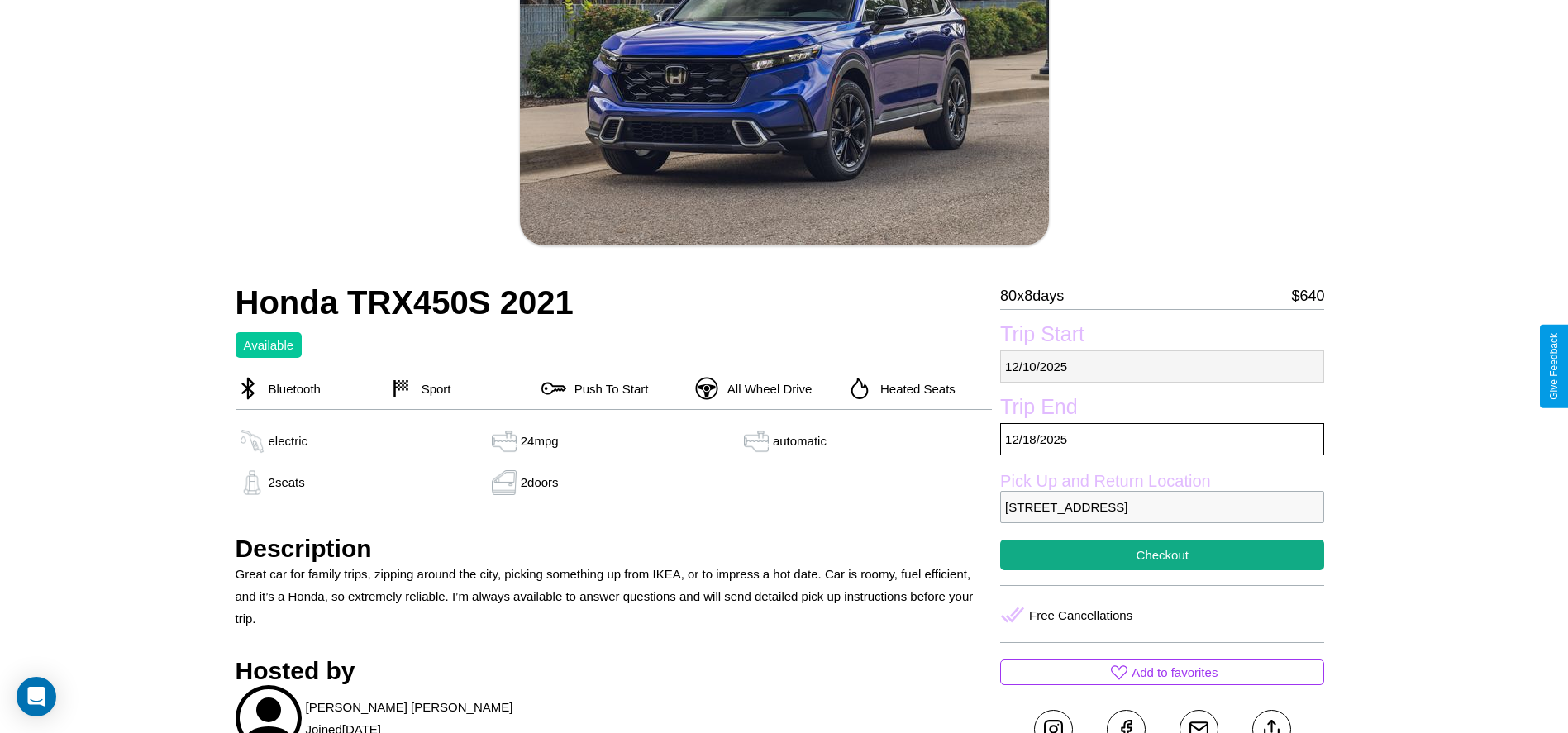
click at [1162, 366] on p "12 / 10 / 2025" at bounding box center [1162, 366] width 324 height 32
select select "*"
select select "****"
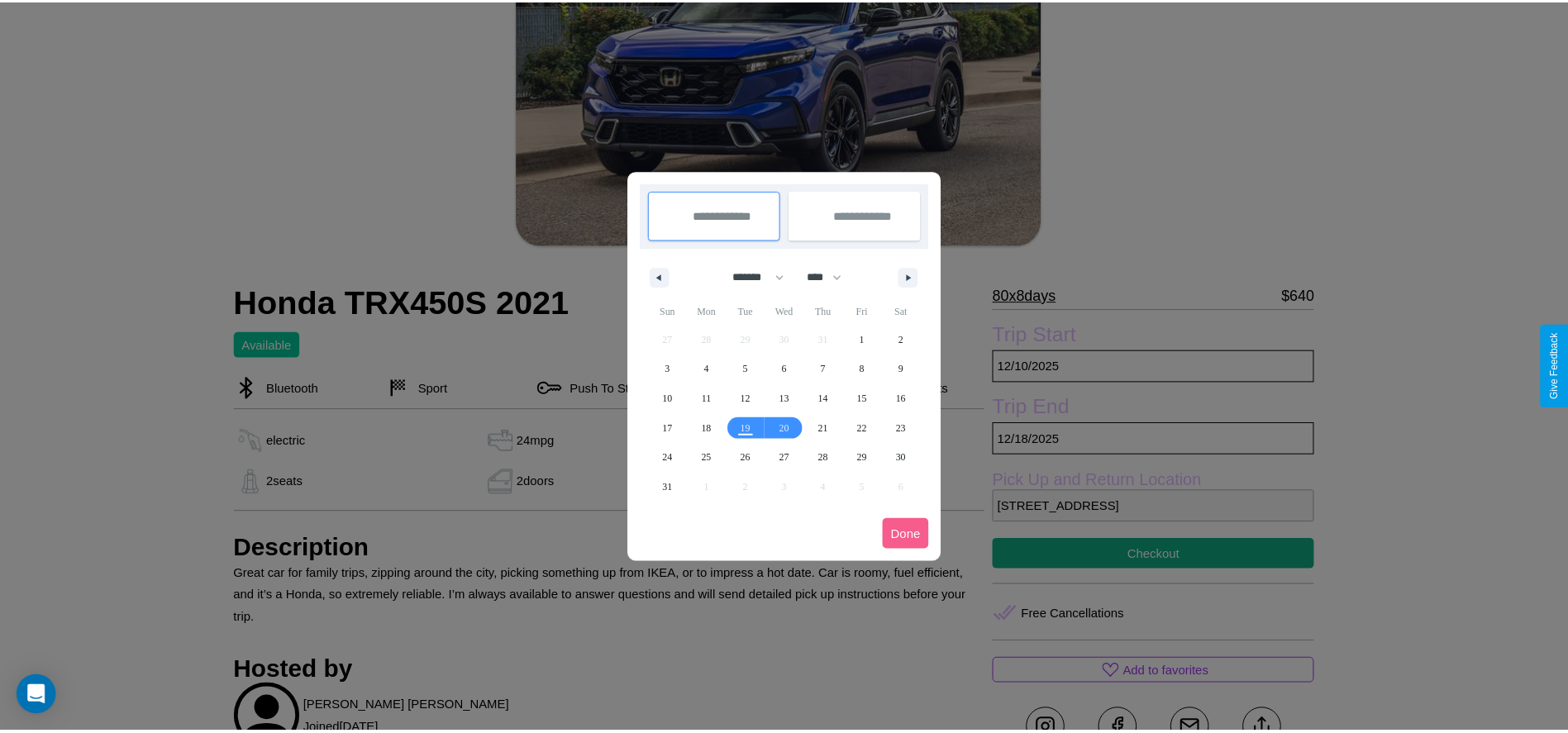
scroll to position [0, 0]
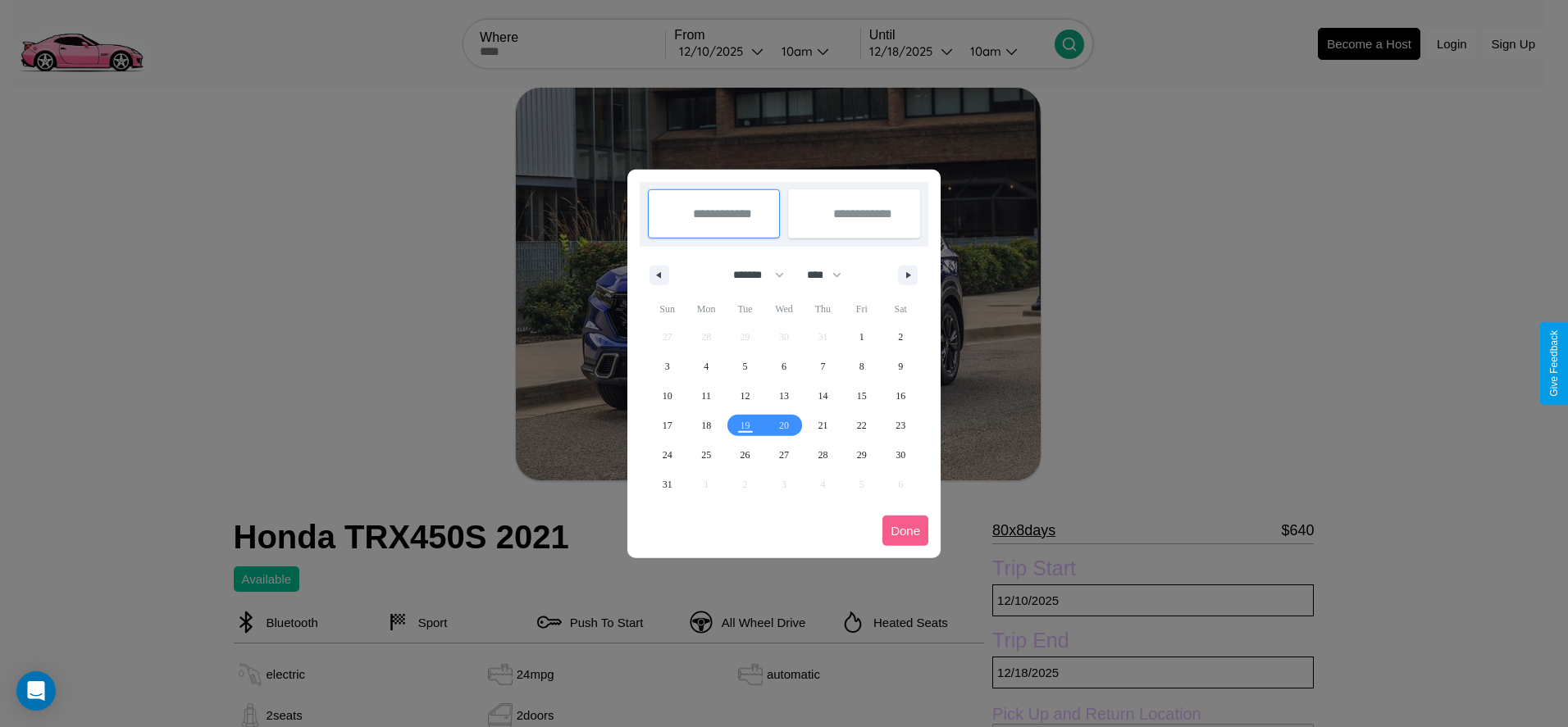
click at [721, 51] on div at bounding box center [784, 363] width 1568 height 727
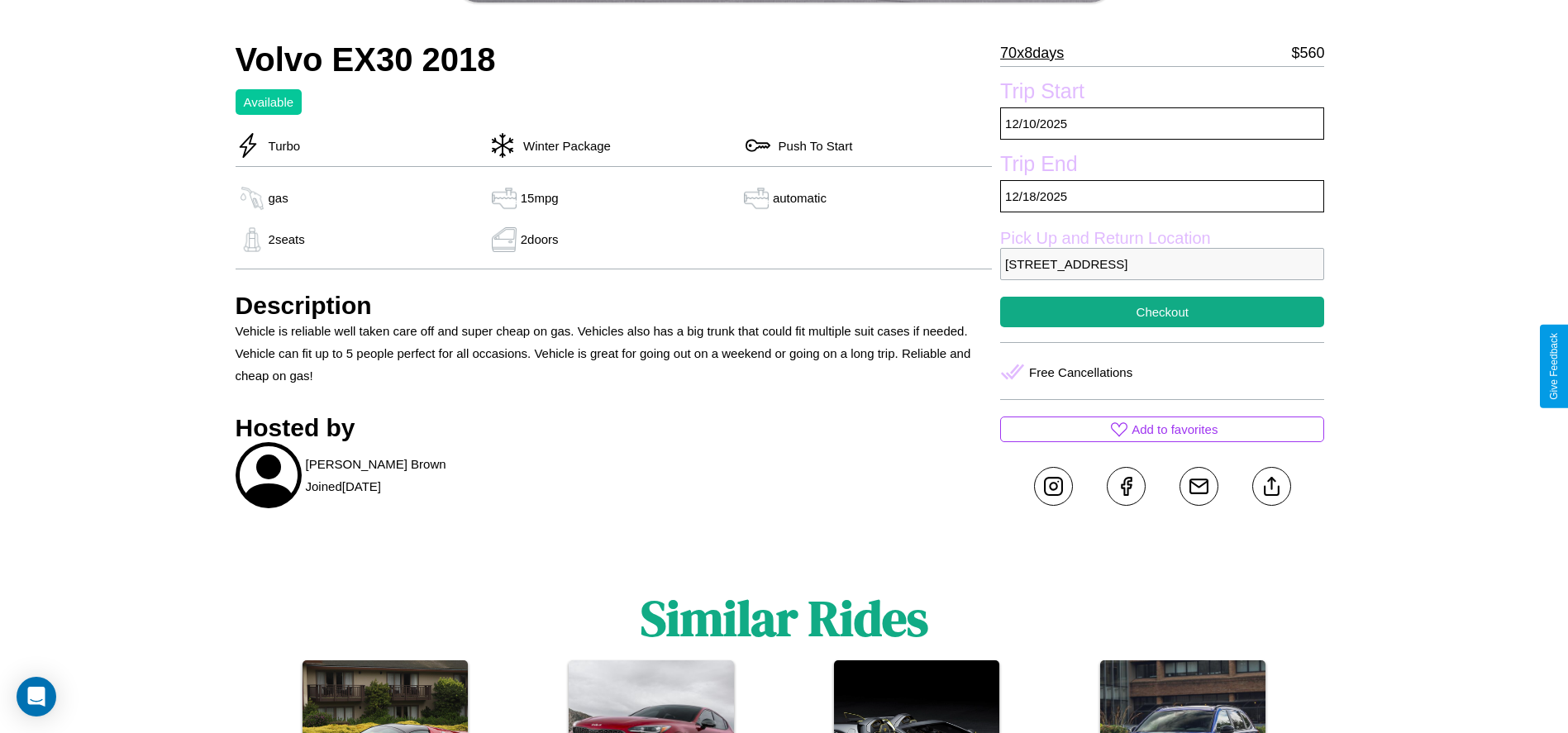
scroll to position [562, 0]
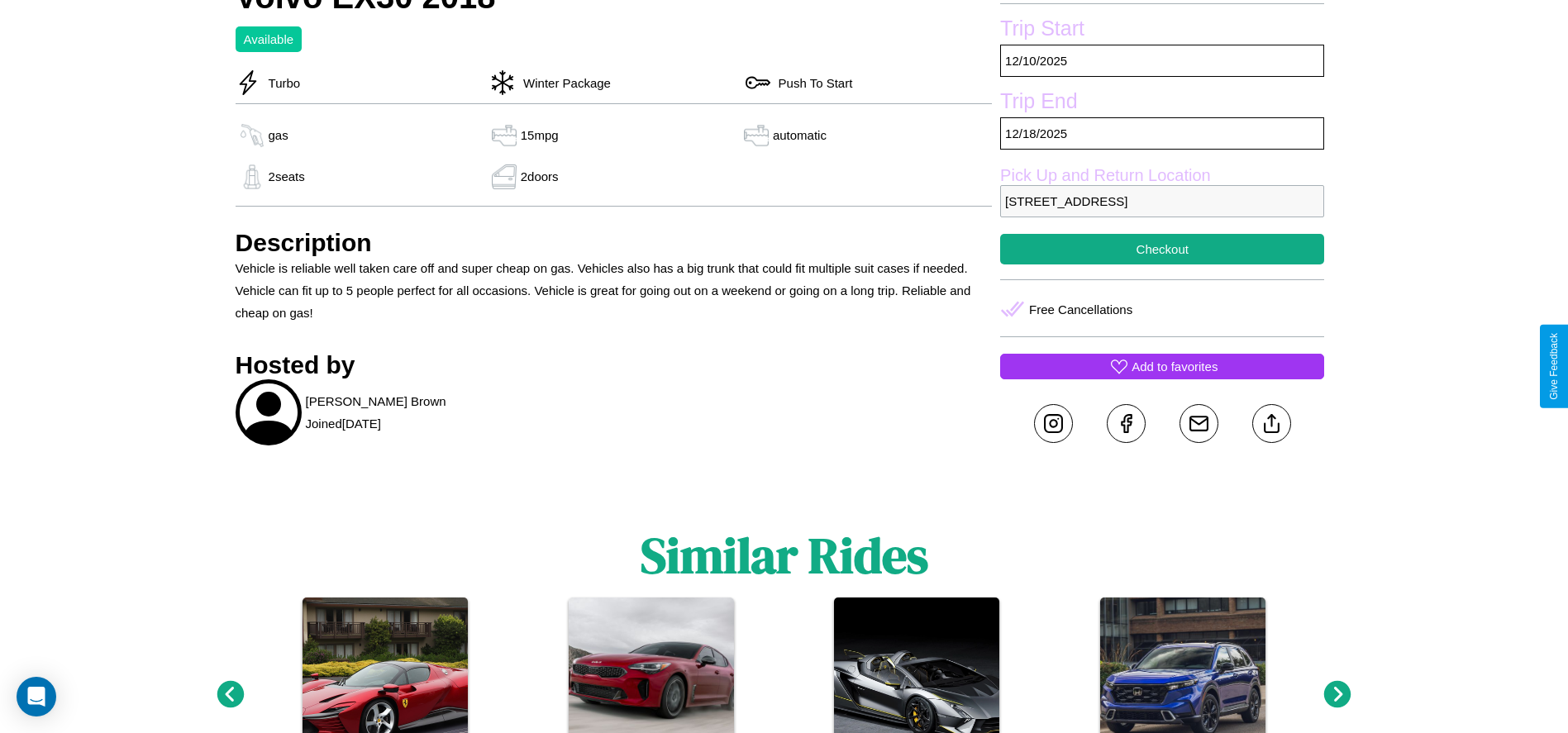
click at [1162, 366] on p "Add to favorites" at bounding box center [1174, 366] width 86 height 23
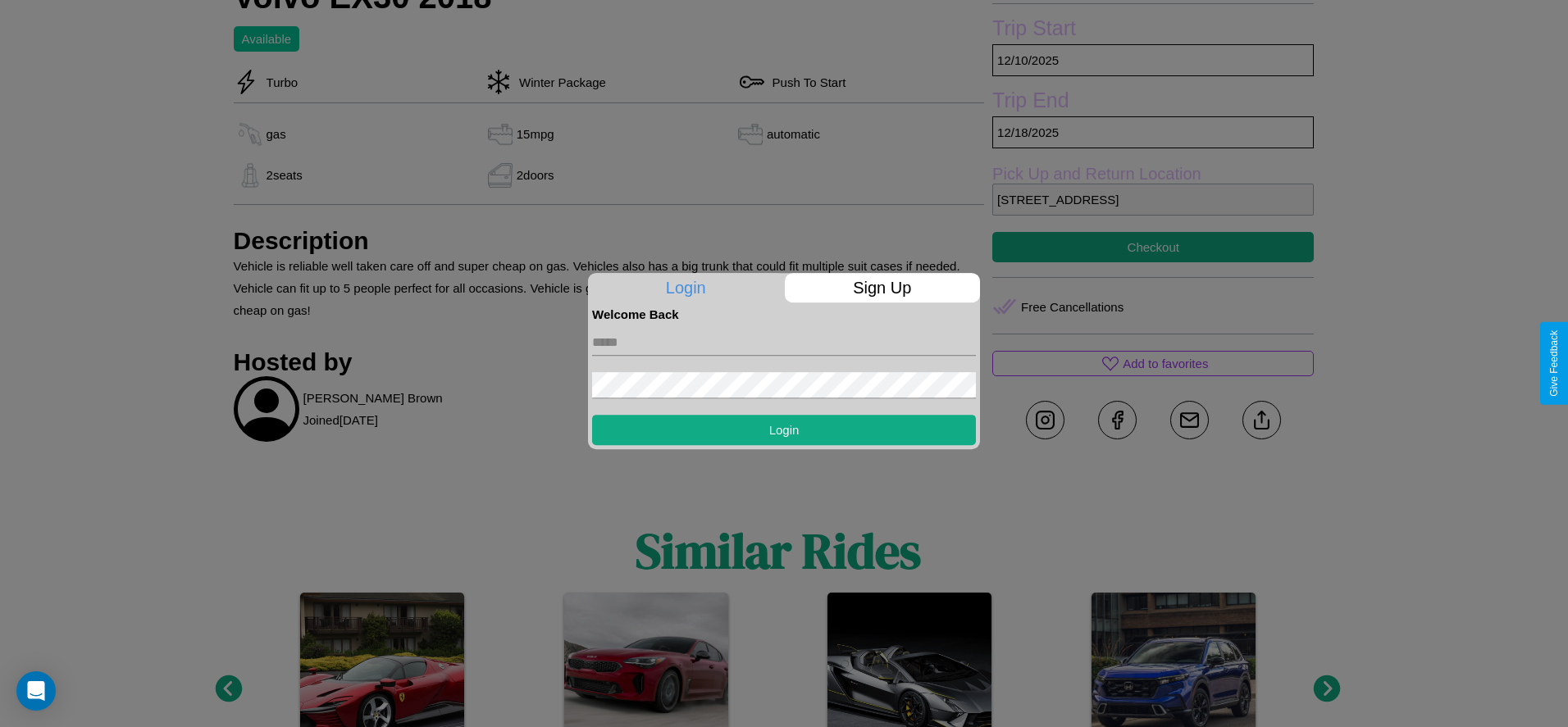
click at [882, 287] on p "Sign Up" at bounding box center [882, 288] width 196 height 30
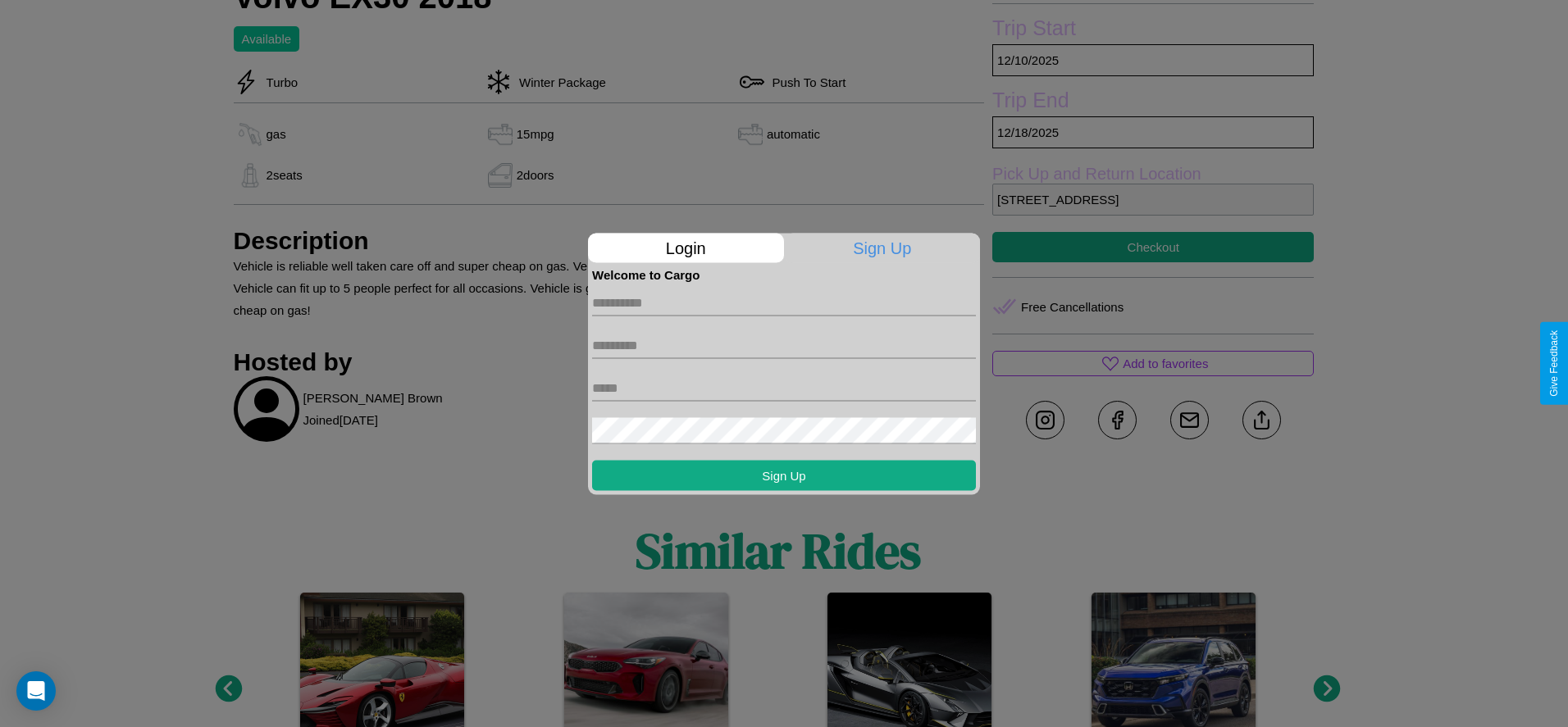
click at [784, 302] on input "text" at bounding box center [784, 302] width 384 height 27
type input "*******"
click at [784, 345] on input "text" at bounding box center [784, 346] width 384 height 27
type input "*****"
click at [784, 388] on input "text" at bounding box center [784, 388] width 384 height 27
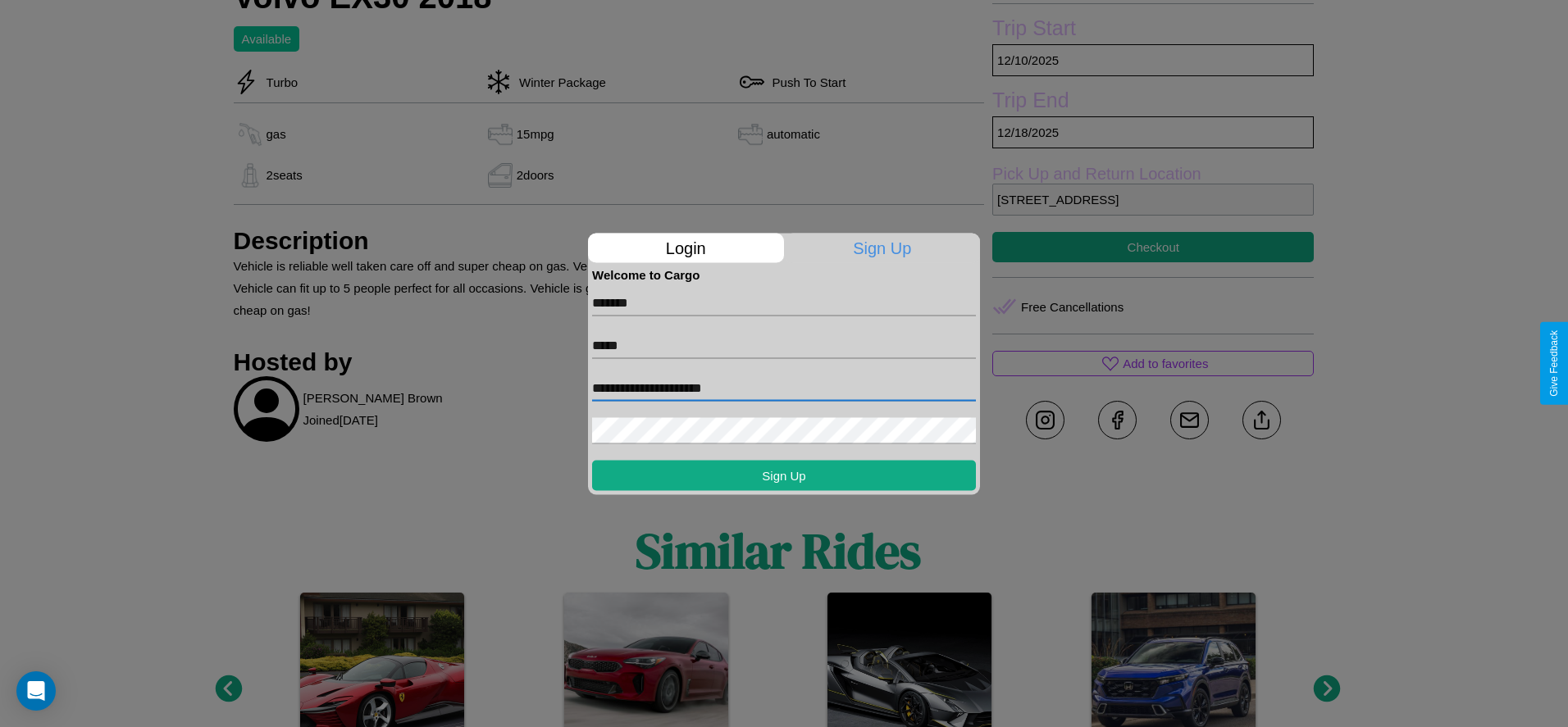
type input "**********"
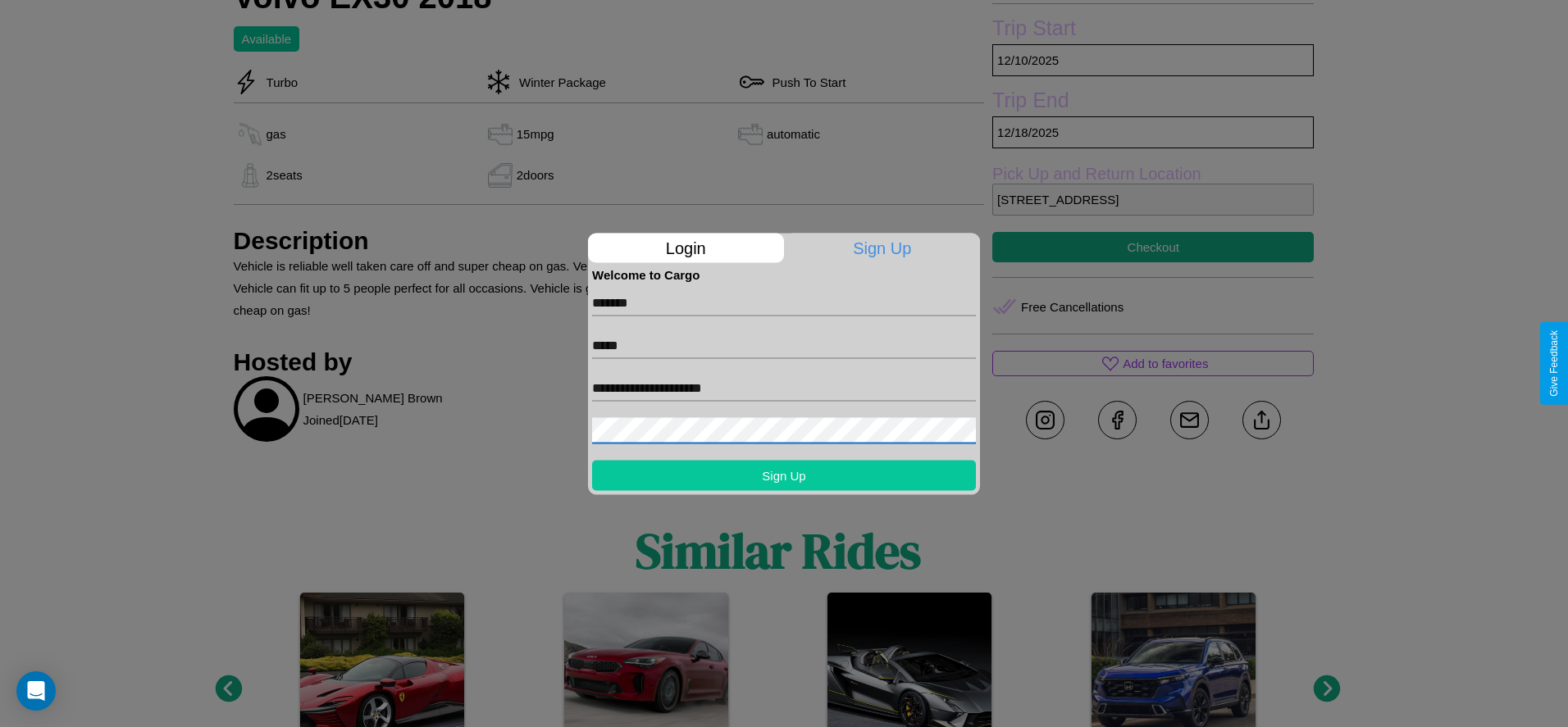
click at [784, 474] on button "Sign Up" at bounding box center [784, 475] width 384 height 31
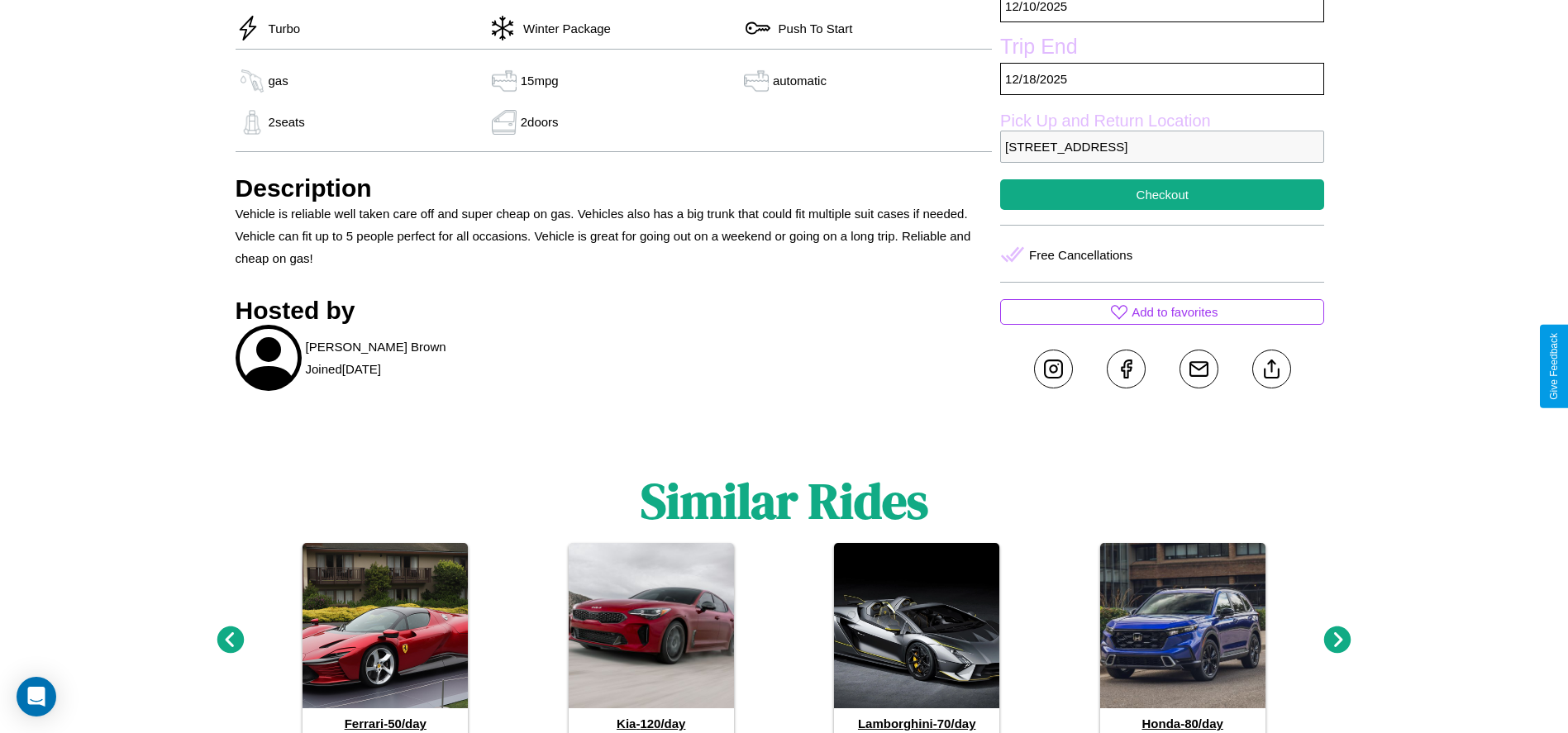
scroll to position [619, 0]
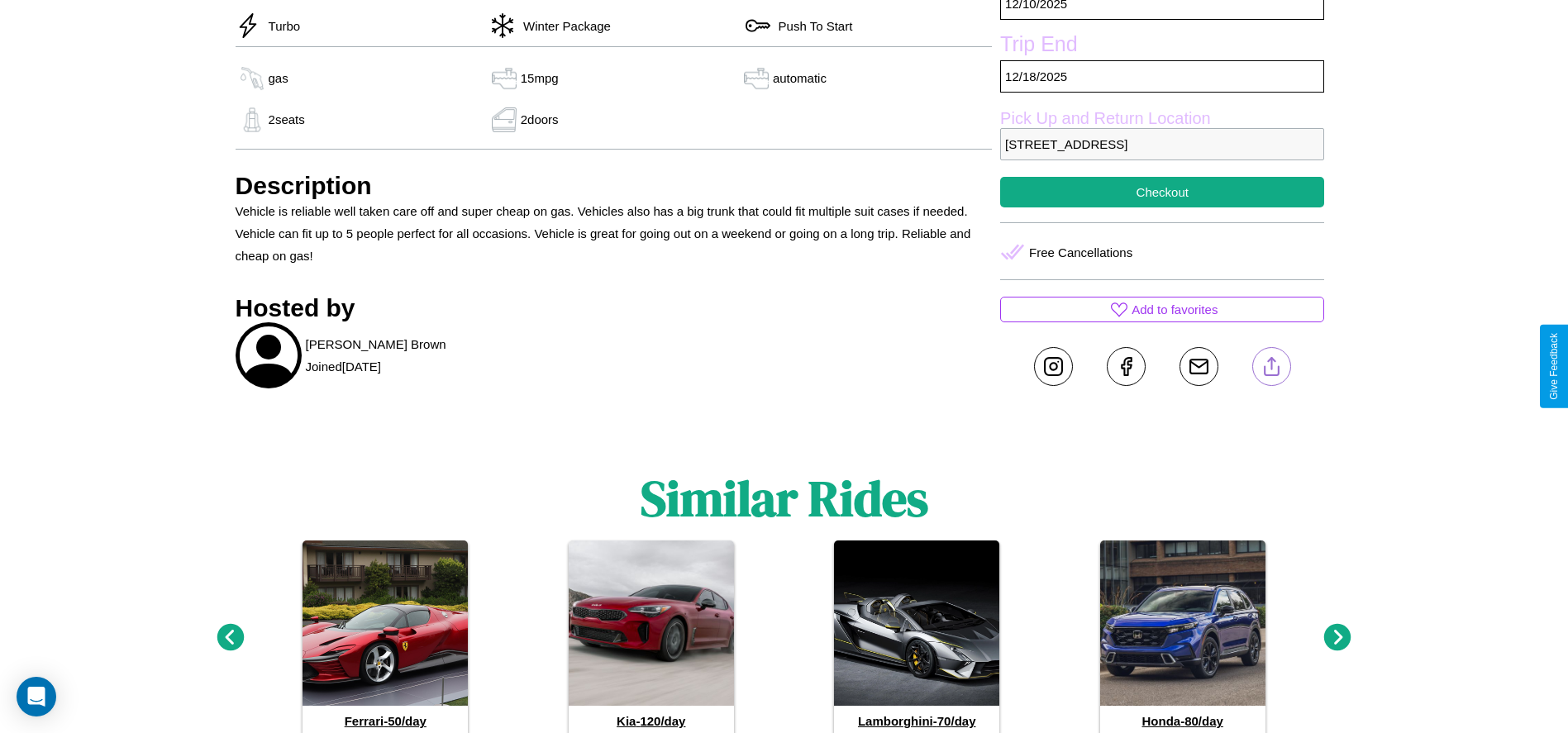
click at [1271, 366] on line at bounding box center [1271, 364] width 0 height 12
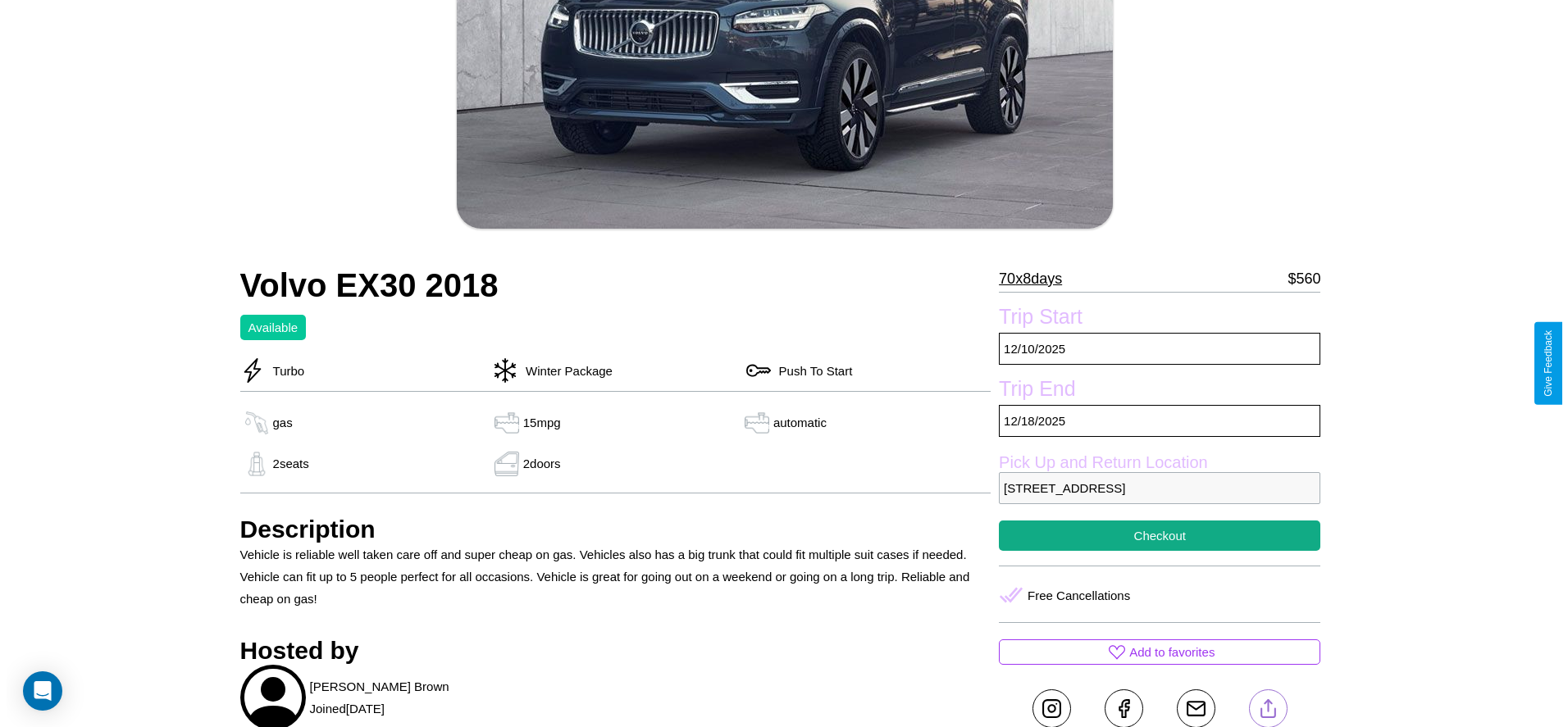
scroll to position [254, 0]
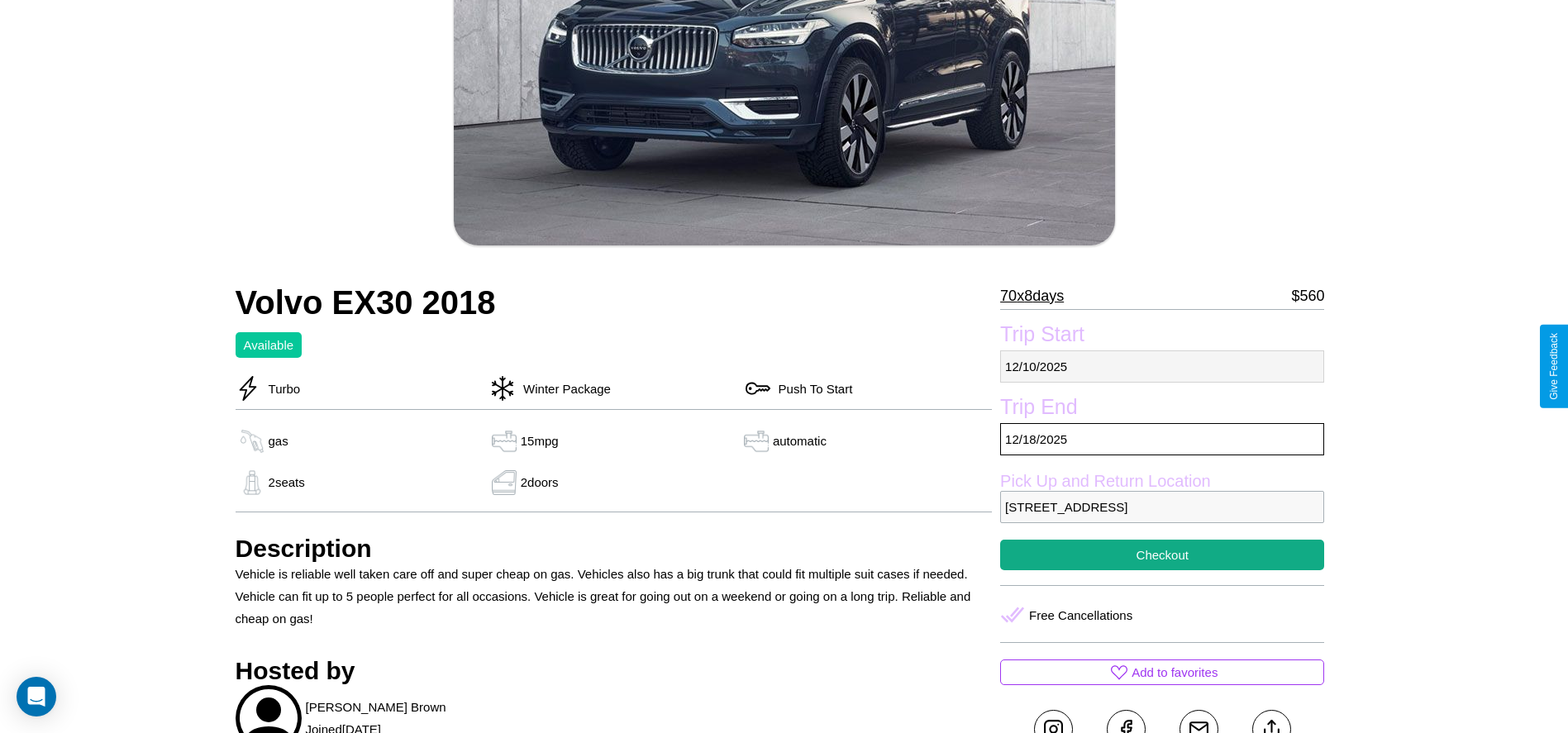
click at [1162, 366] on p "[DATE]" at bounding box center [1162, 366] width 324 height 32
select select "*"
select select "****"
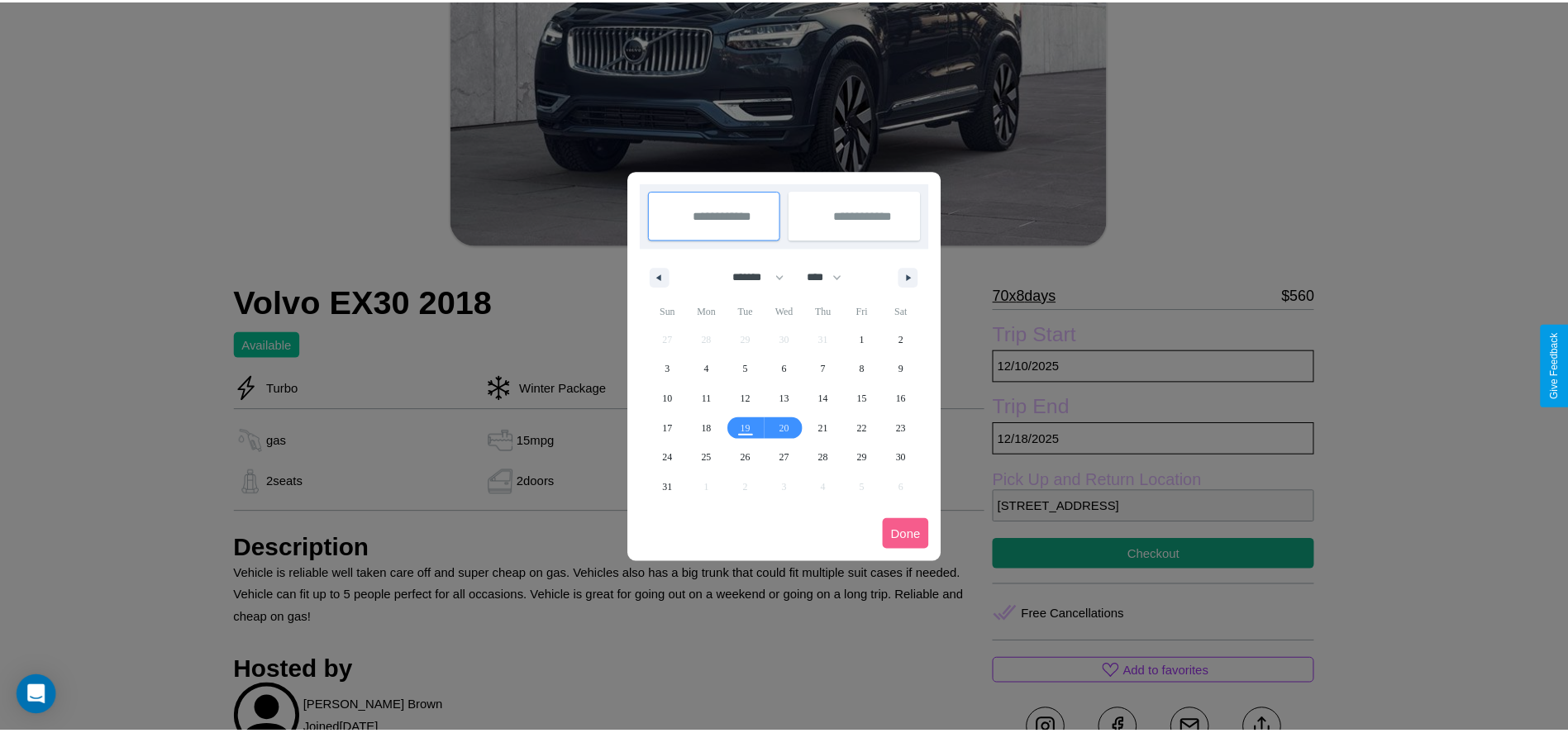
scroll to position [0, 0]
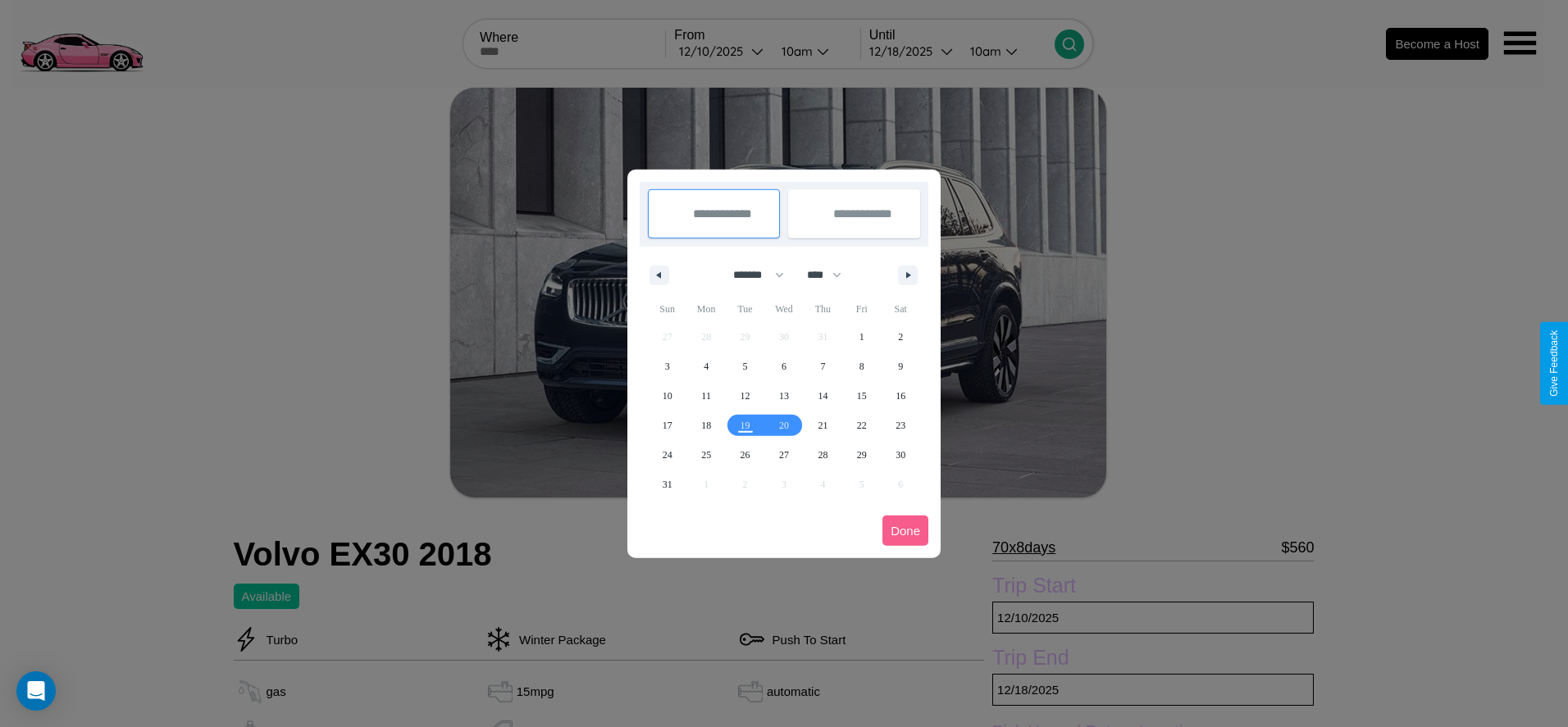
click at [721, 51] on div at bounding box center [784, 363] width 1568 height 727
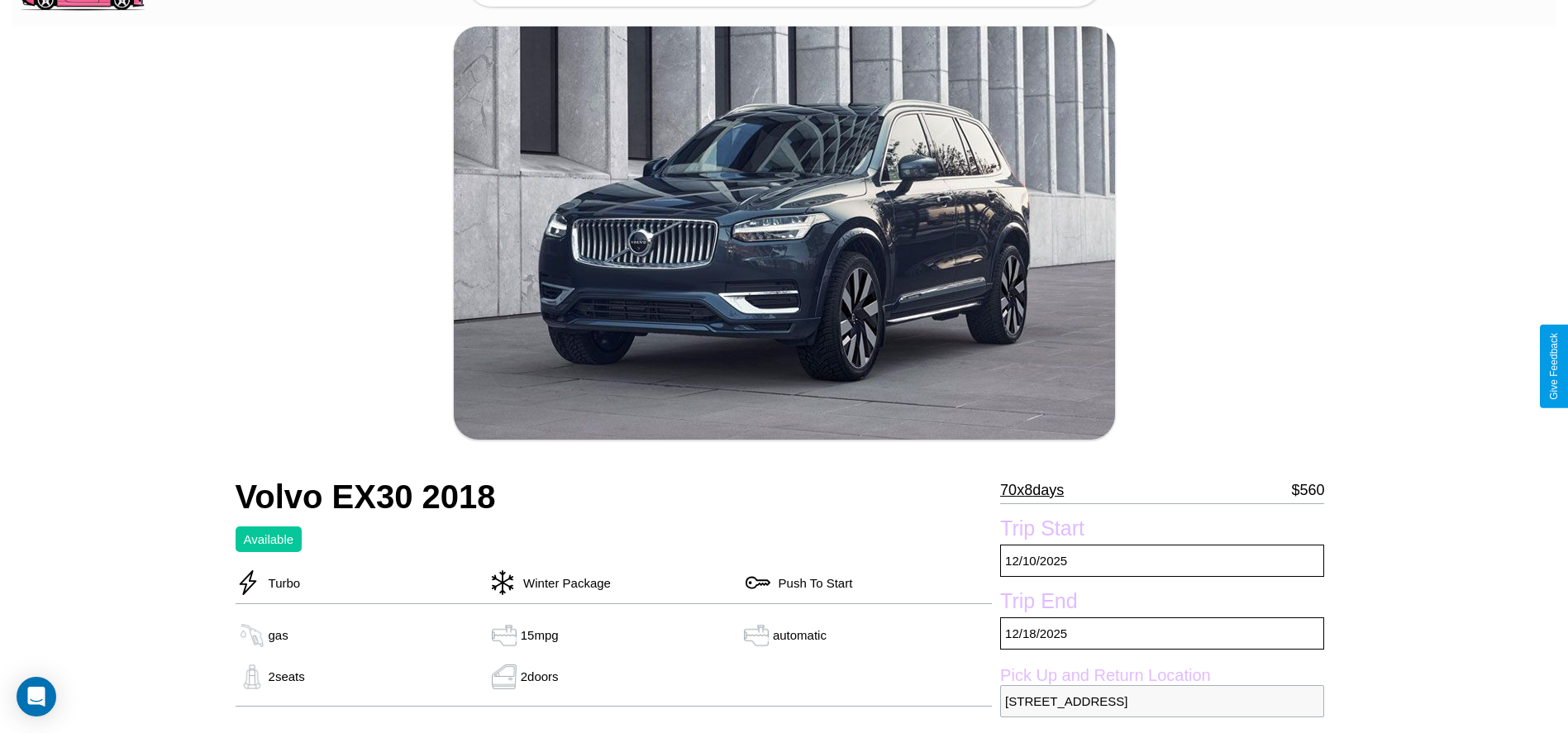
scroll to position [445, 0]
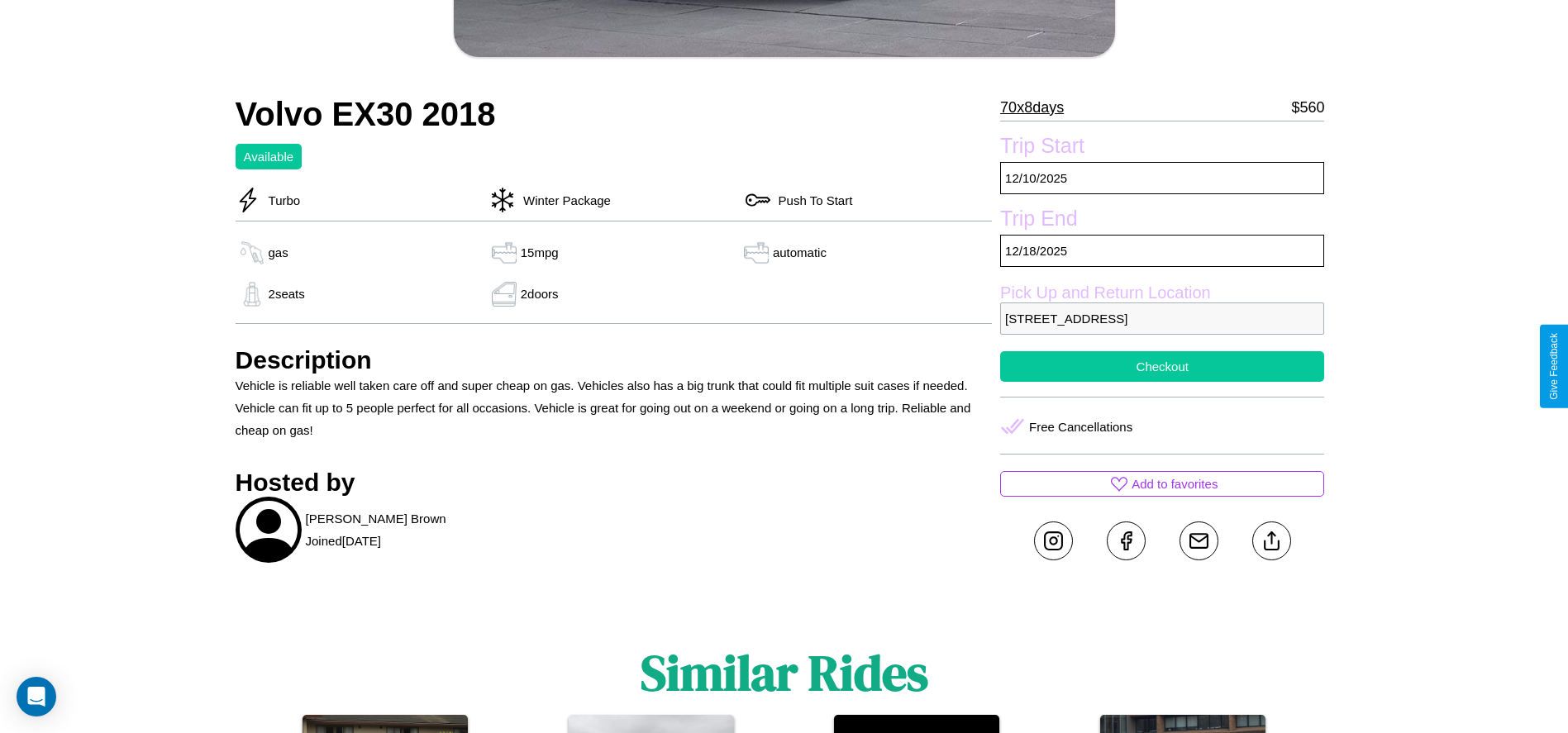
click at [1162, 366] on button "Checkout" at bounding box center [1162, 366] width 324 height 31
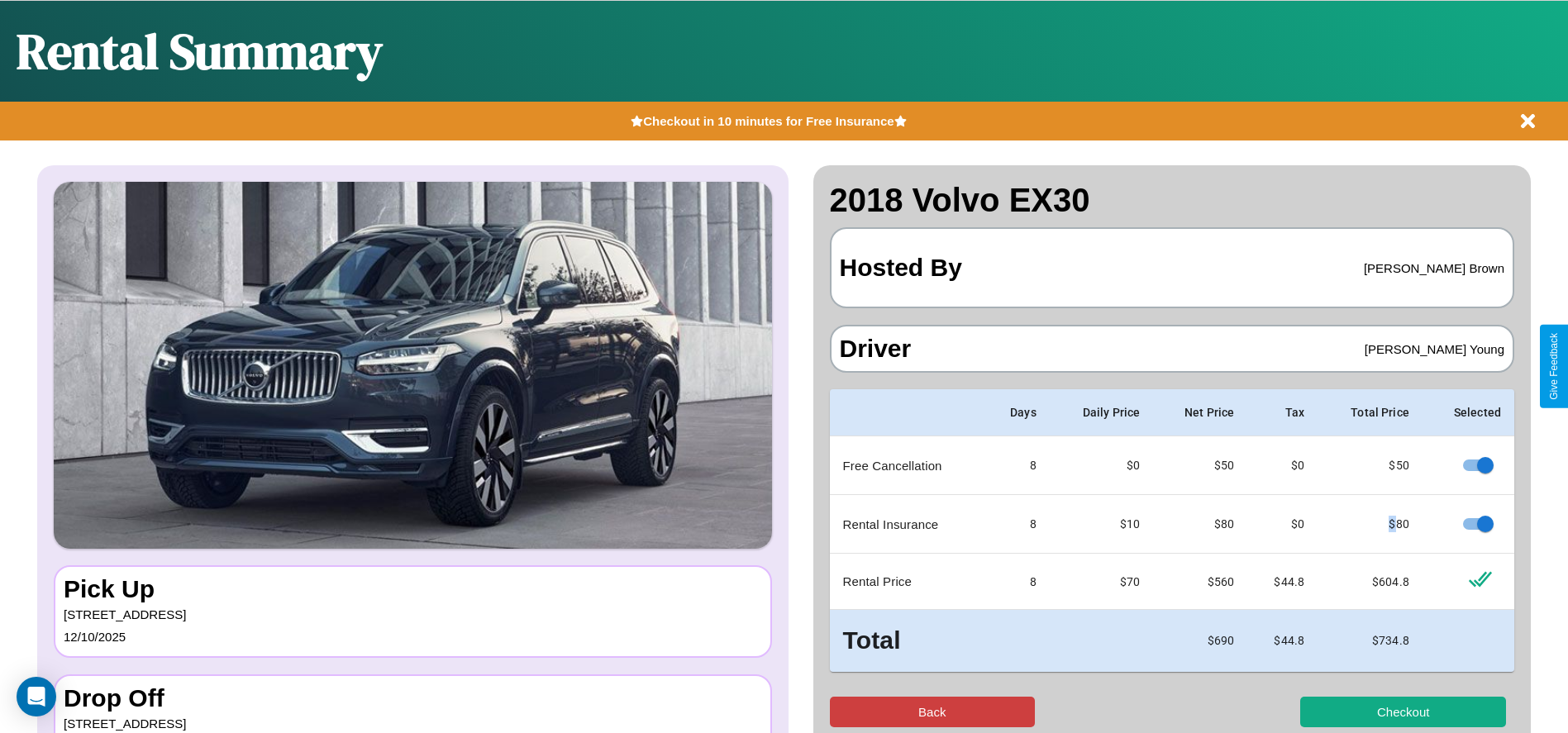
click at [931, 712] on button "Back" at bounding box center [933, 712] width 206 height 31
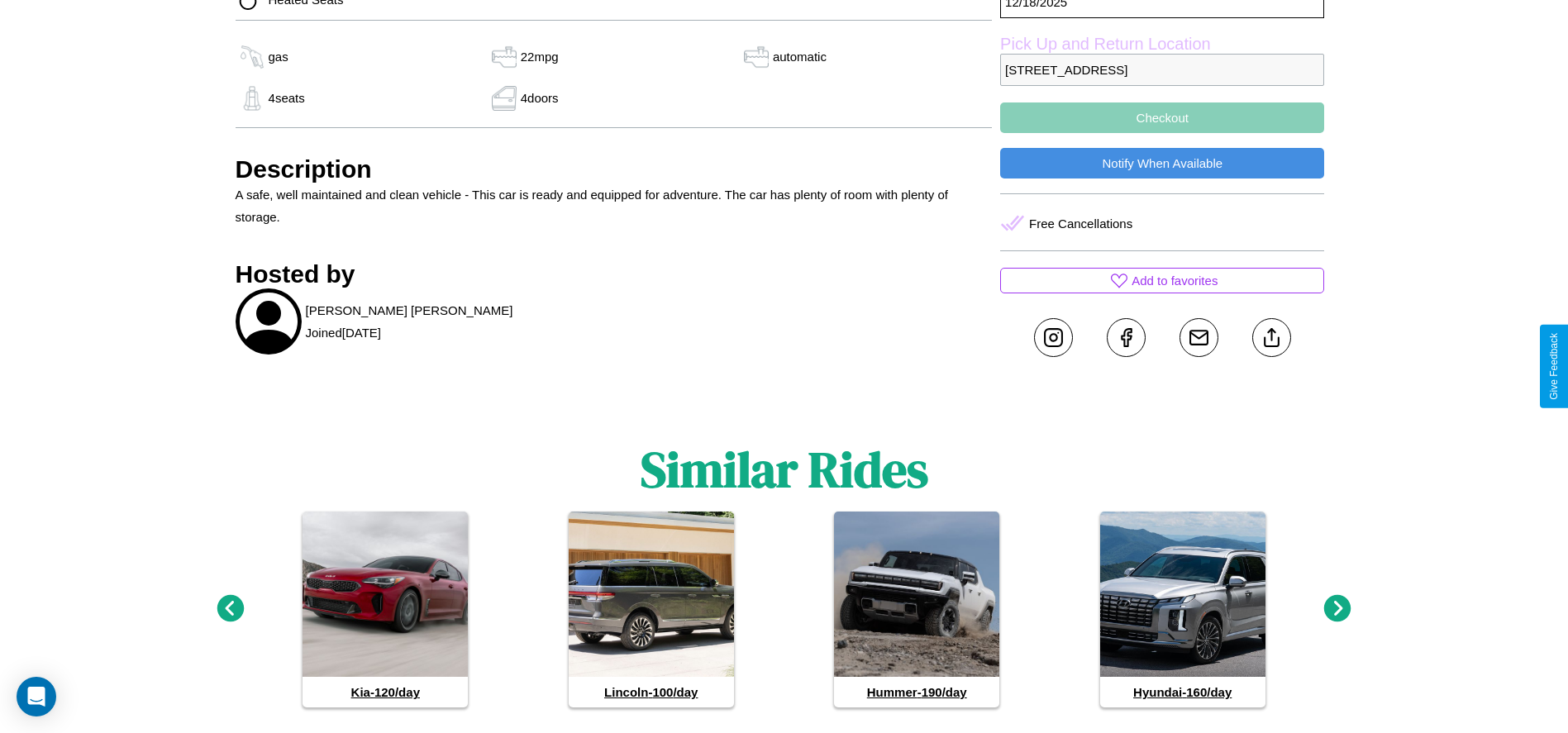
scroll to position [971, 0]
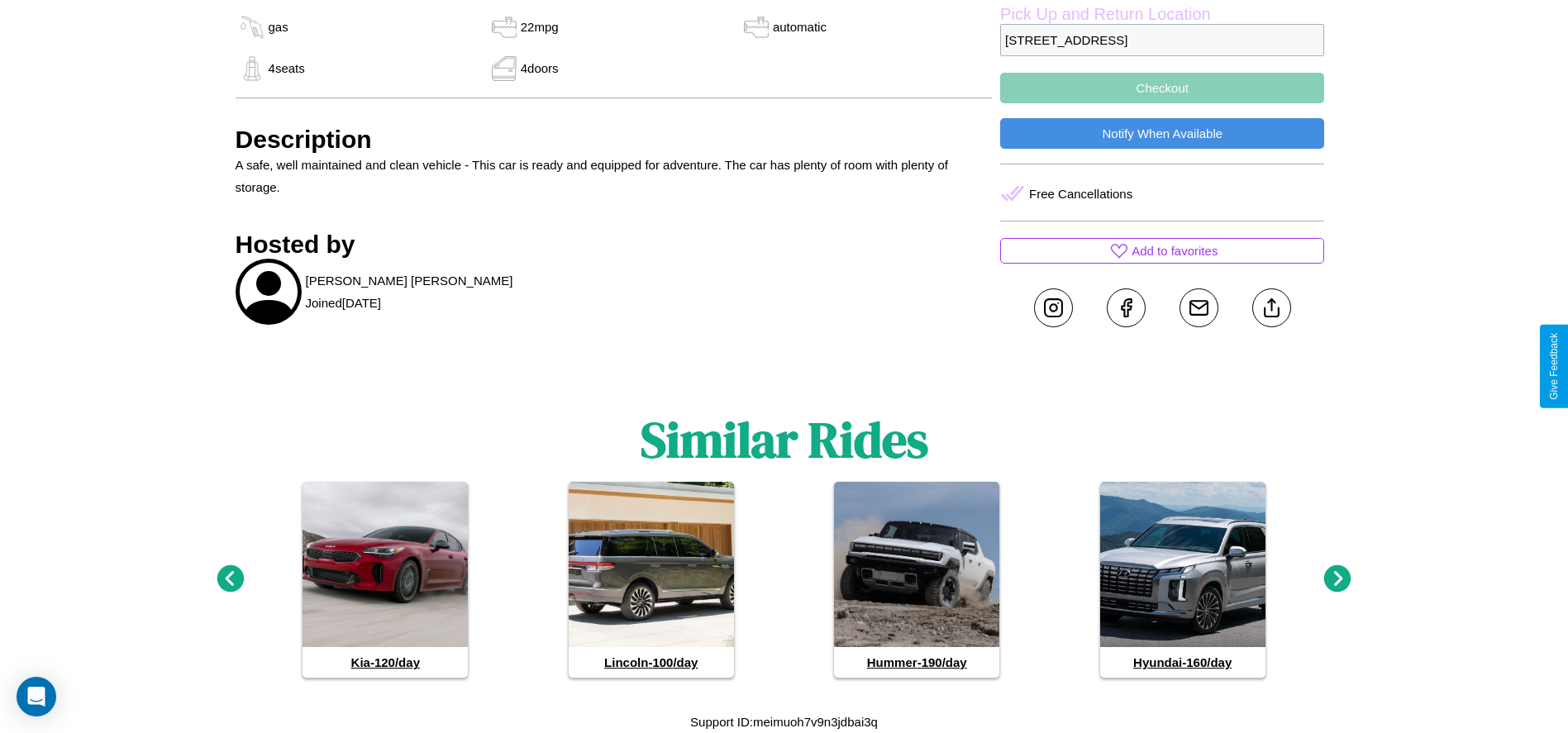
click at [1338, 580] on icon at bounding box center [1338, 579] width 28 height 28
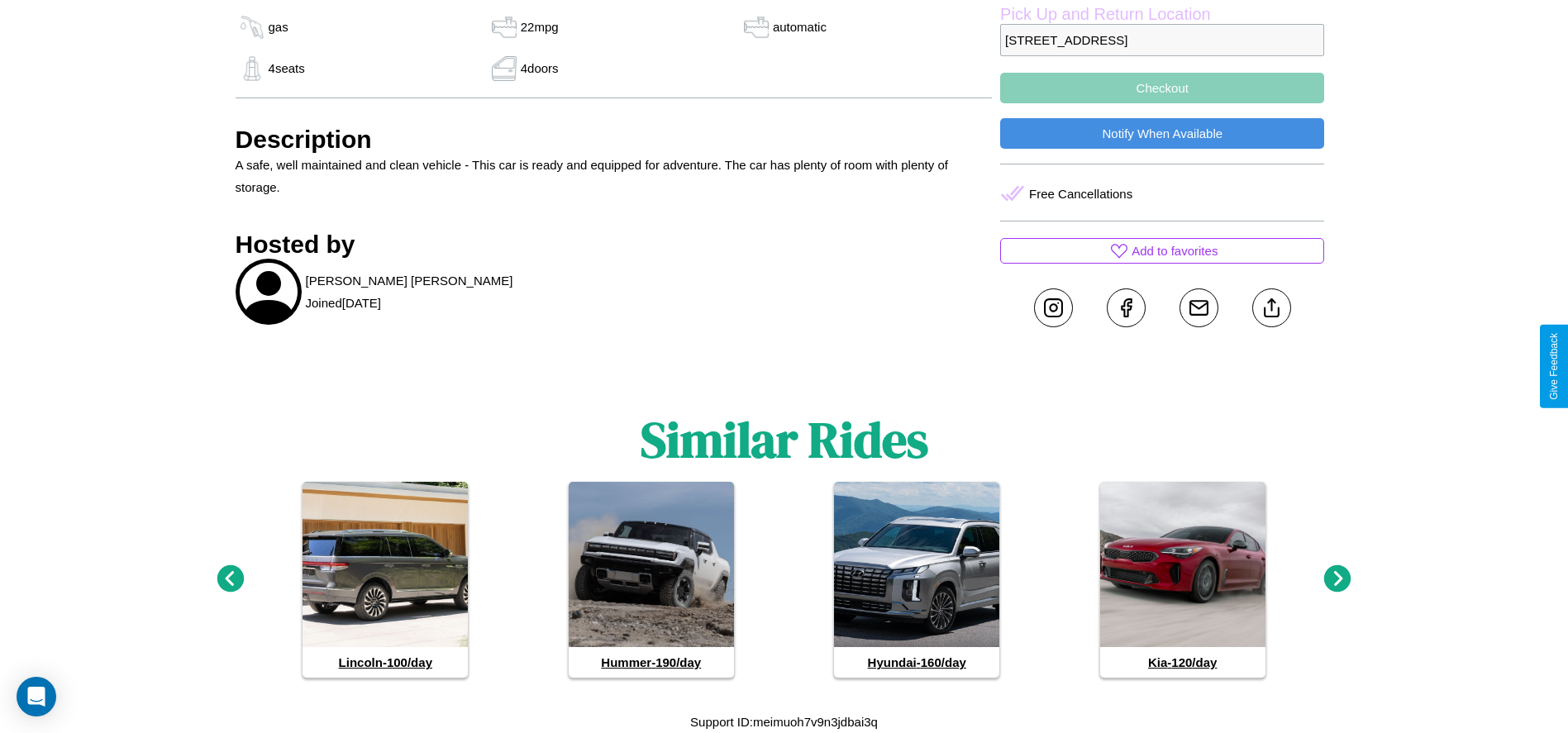
click at [230, 580] on icon at bounding box center [230, 579] width 28 height 28
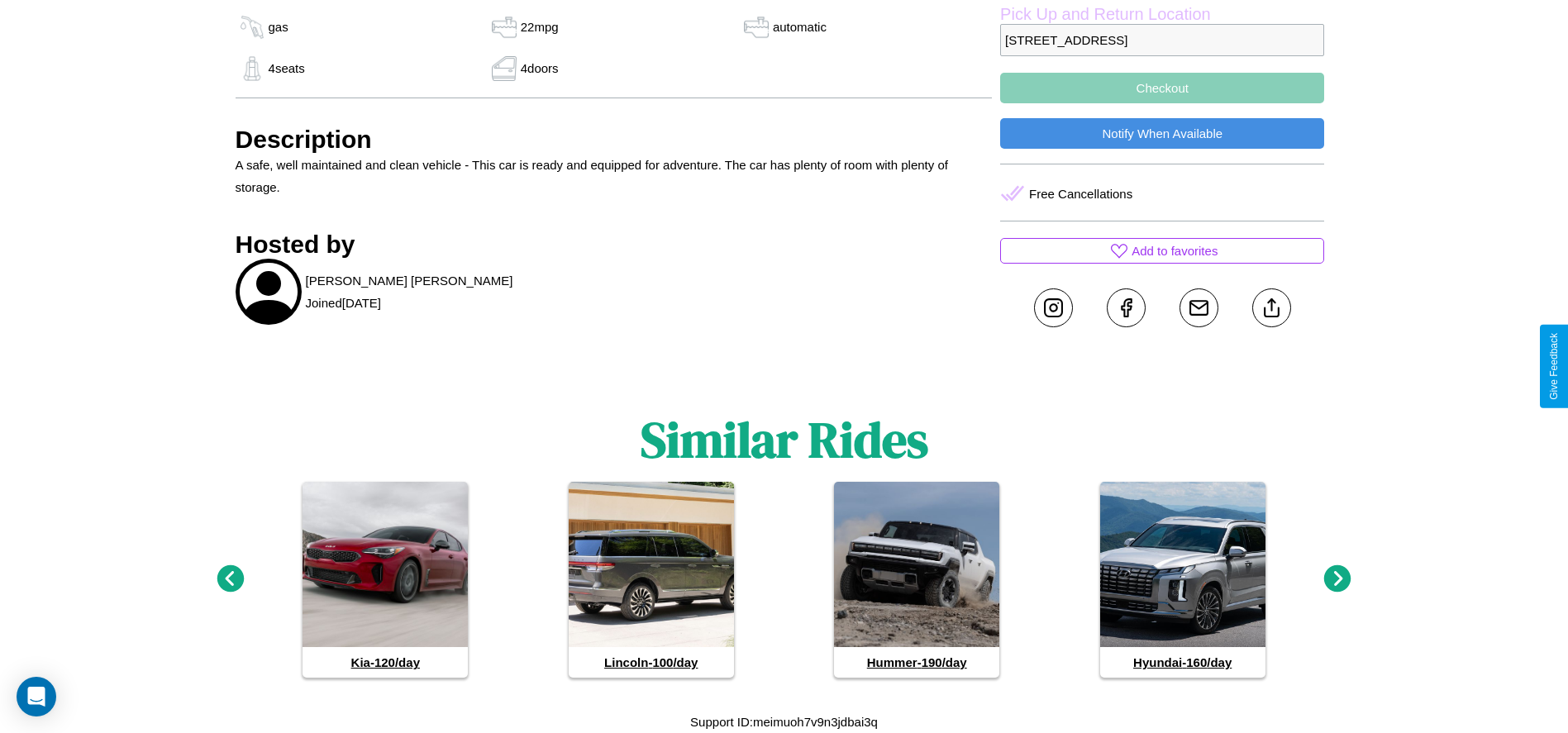
click at [1338, 580] on icon at bounding box center [1338, 579] width 28 height 28
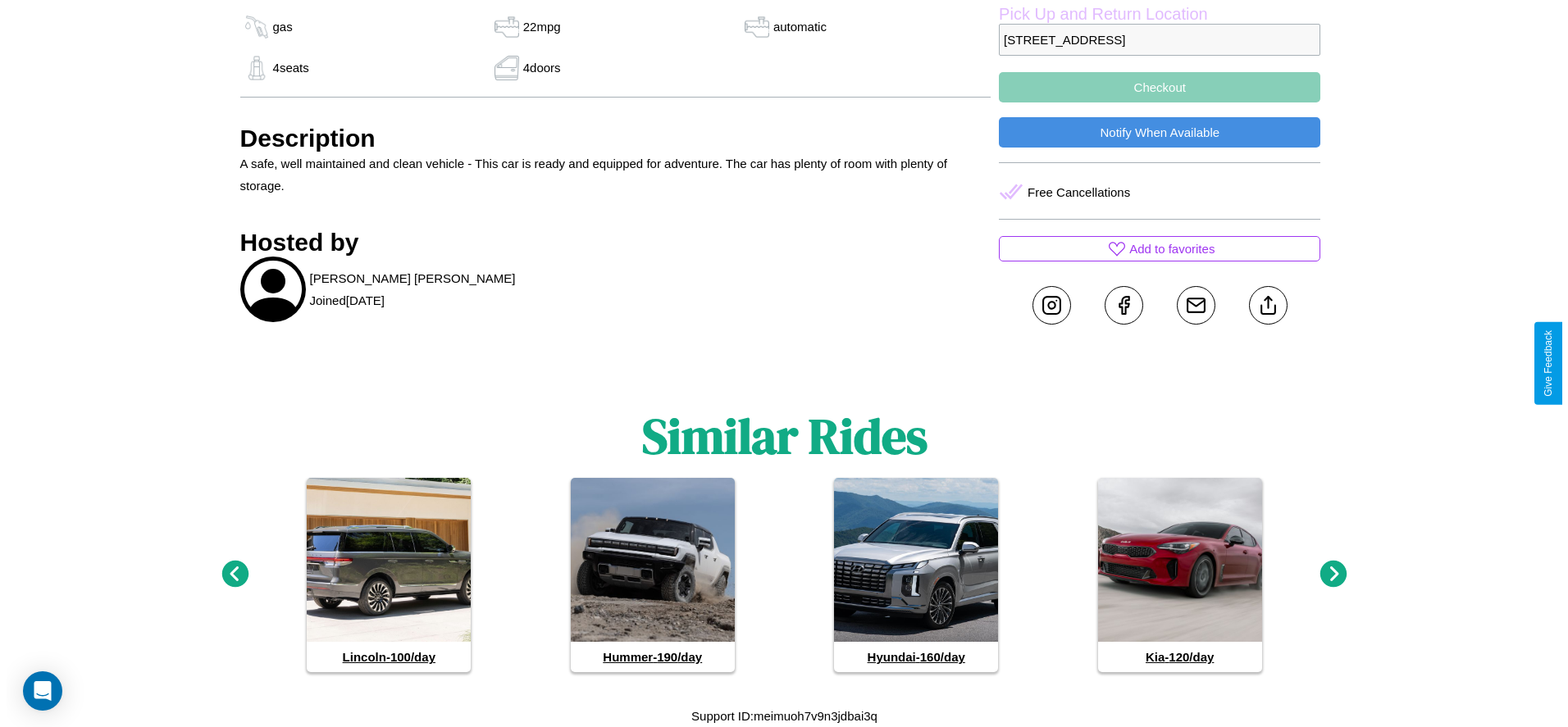
scroll to position [500, 0]
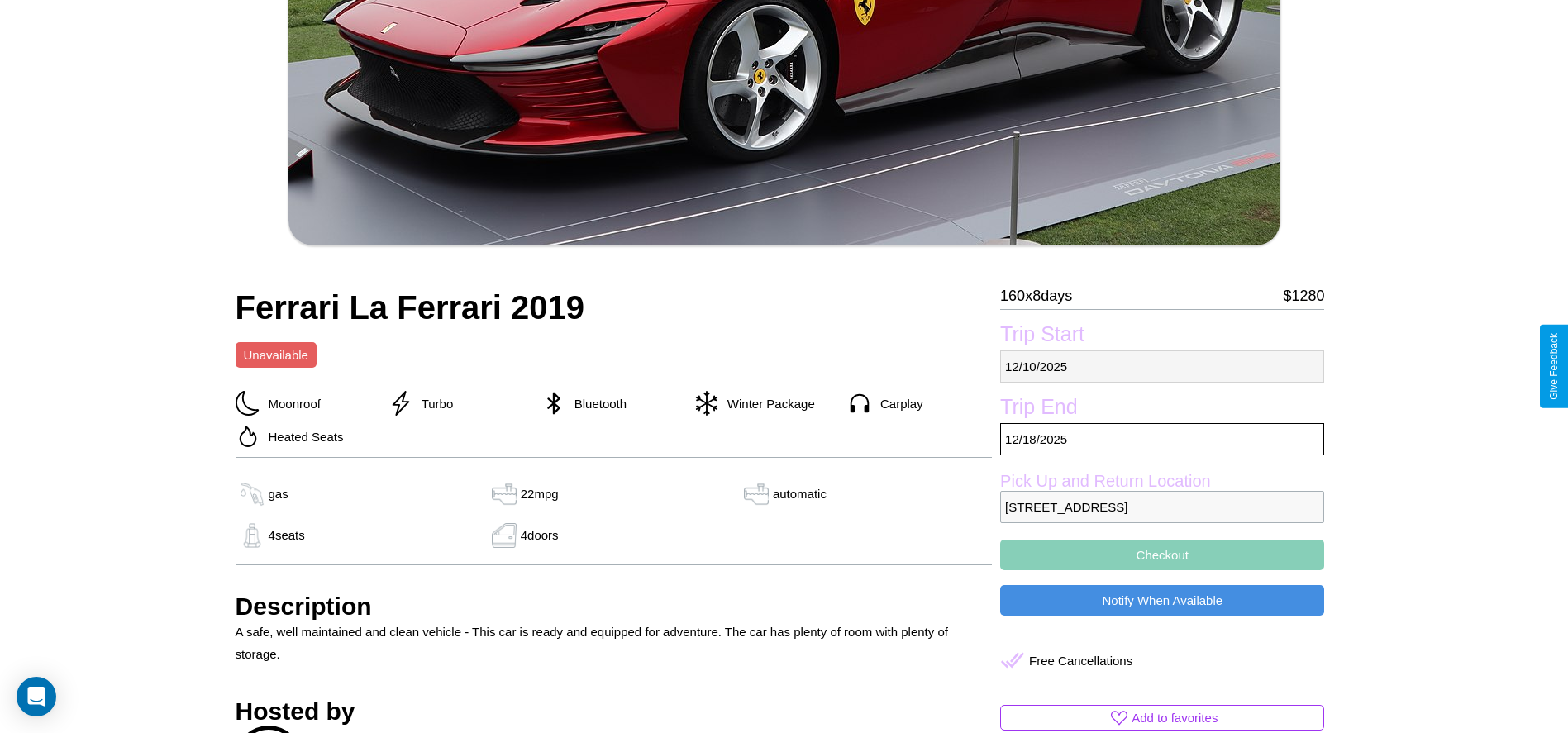
click at [1162, 366] on p "[DATE]" at bounding box center [1162, 366] width 324 height 32
select select "*"
select select "****"
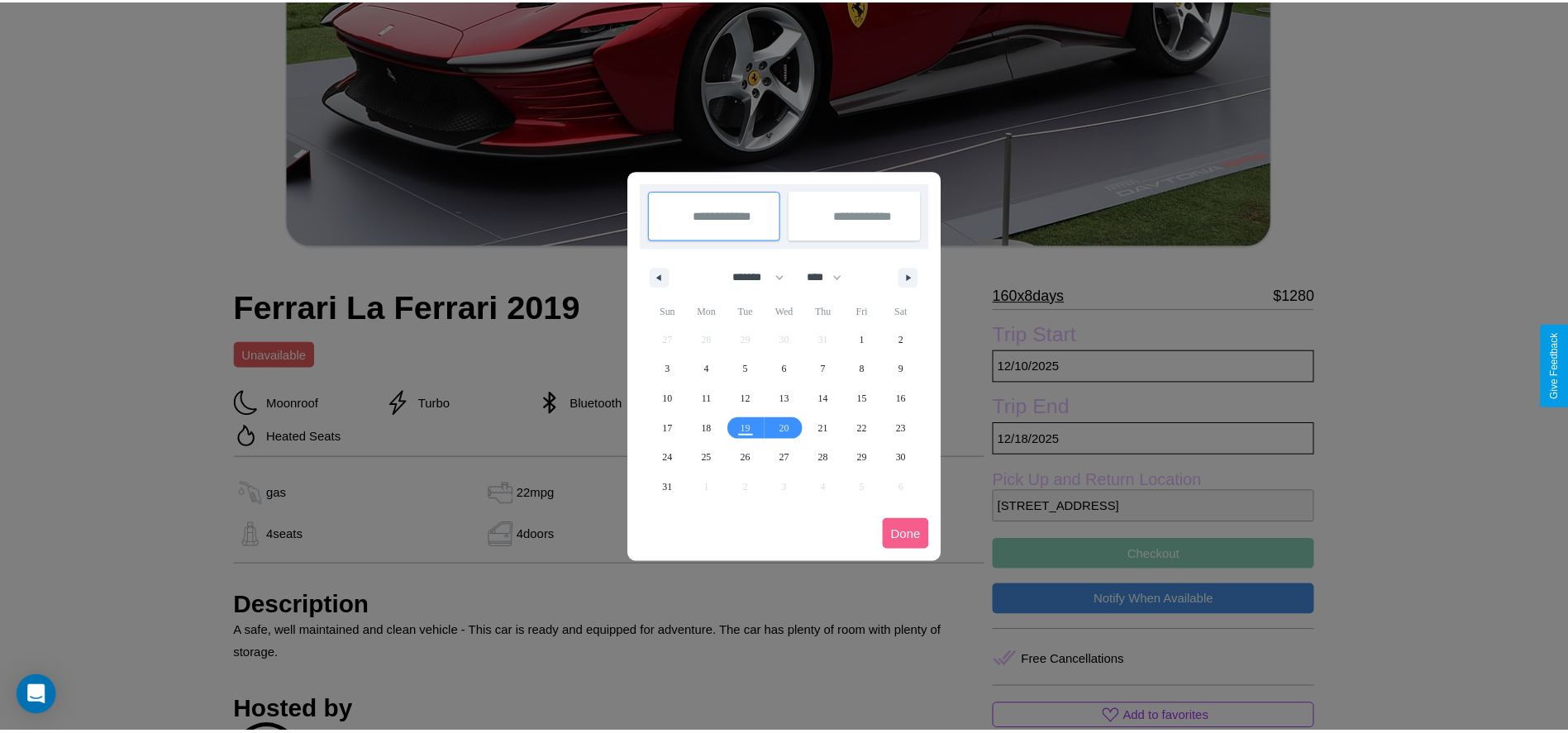
scroll to position [0, 0]
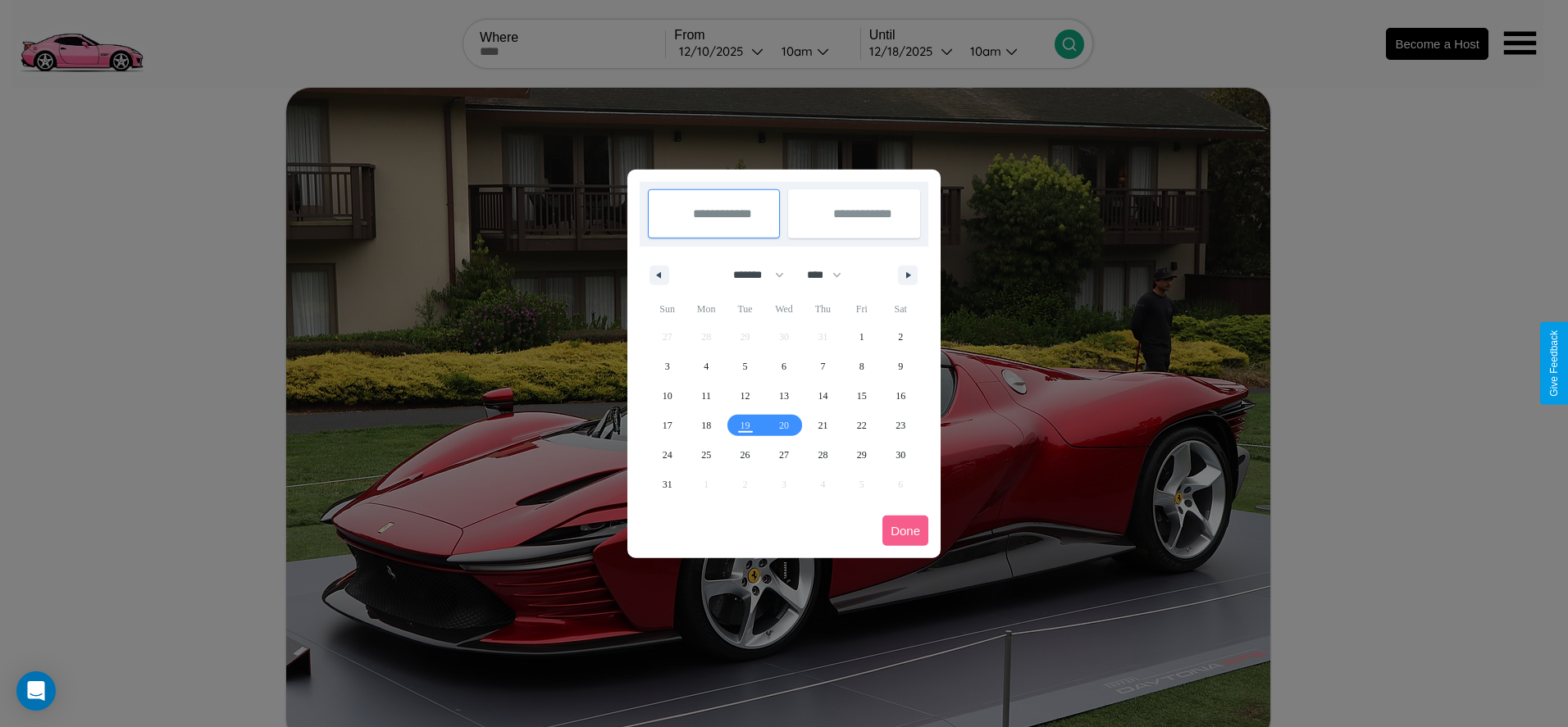
click at [721, 51] on div at bounding box center [784, 363] width 1568 height 727
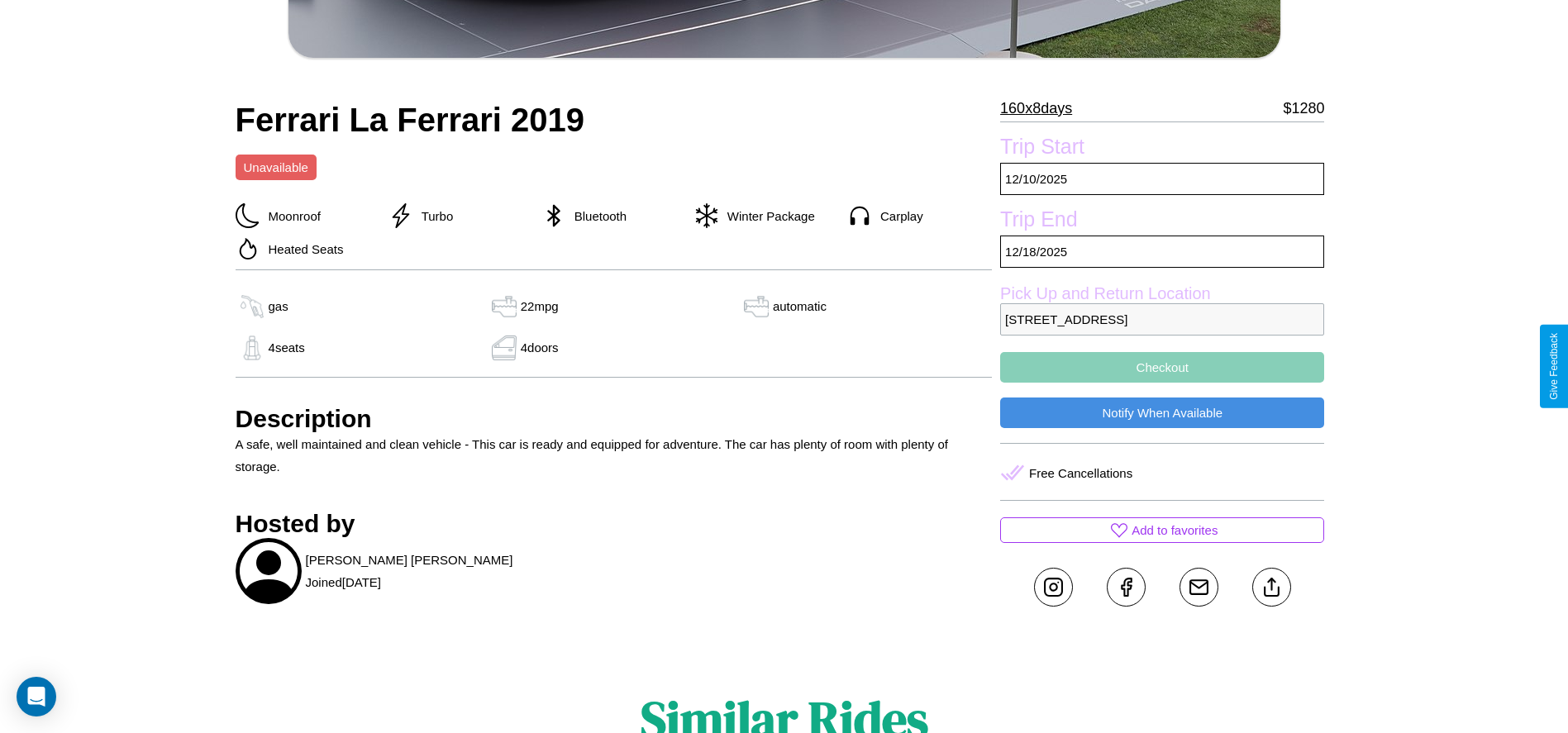
scroll to position [693, 0]
click at [1162, 366] on button "Checkout" at bounding box center [1162, 366] width 324 height 31
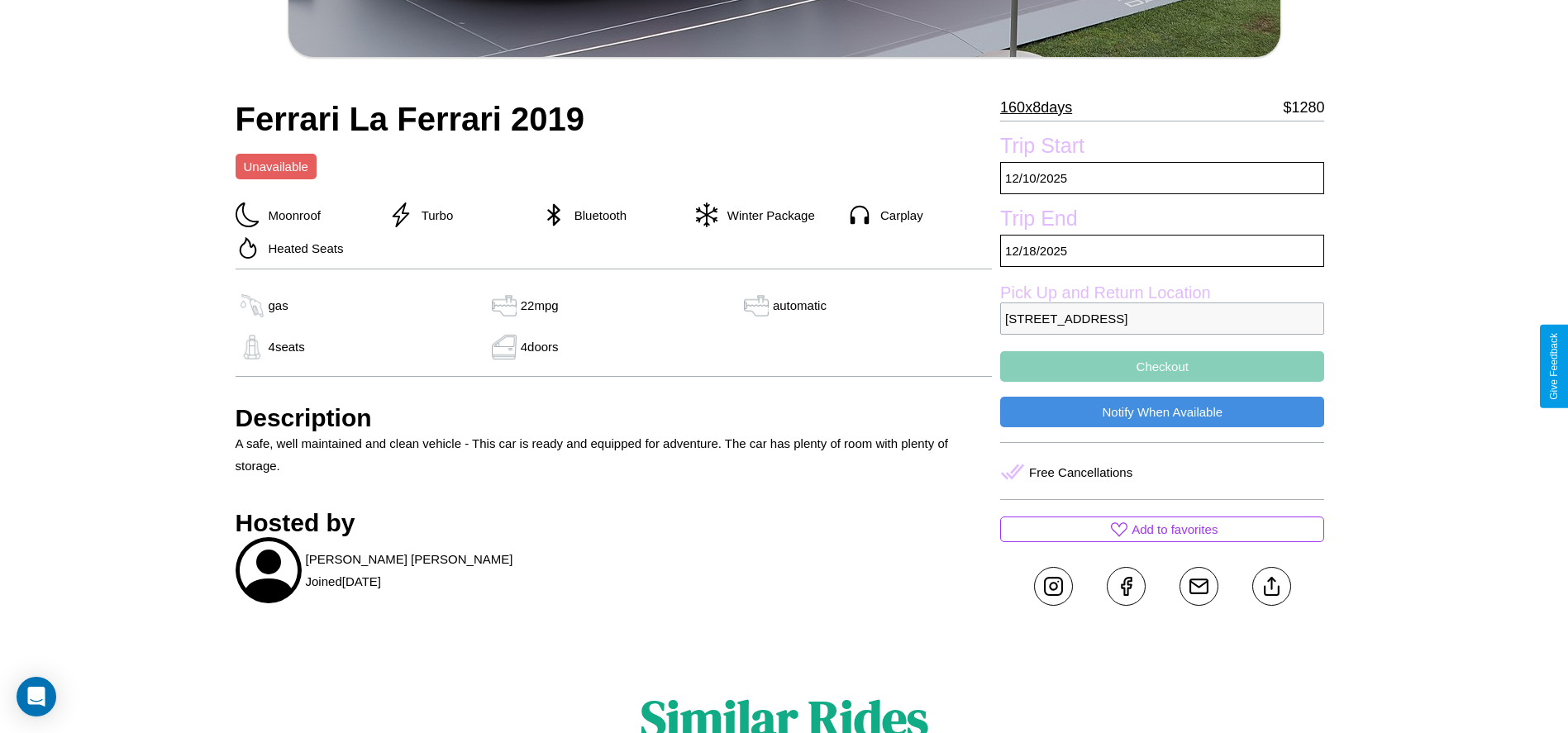
click at [1162, 366] on button "Checkout" at bounding box center [1162, 366] width 324 height 31
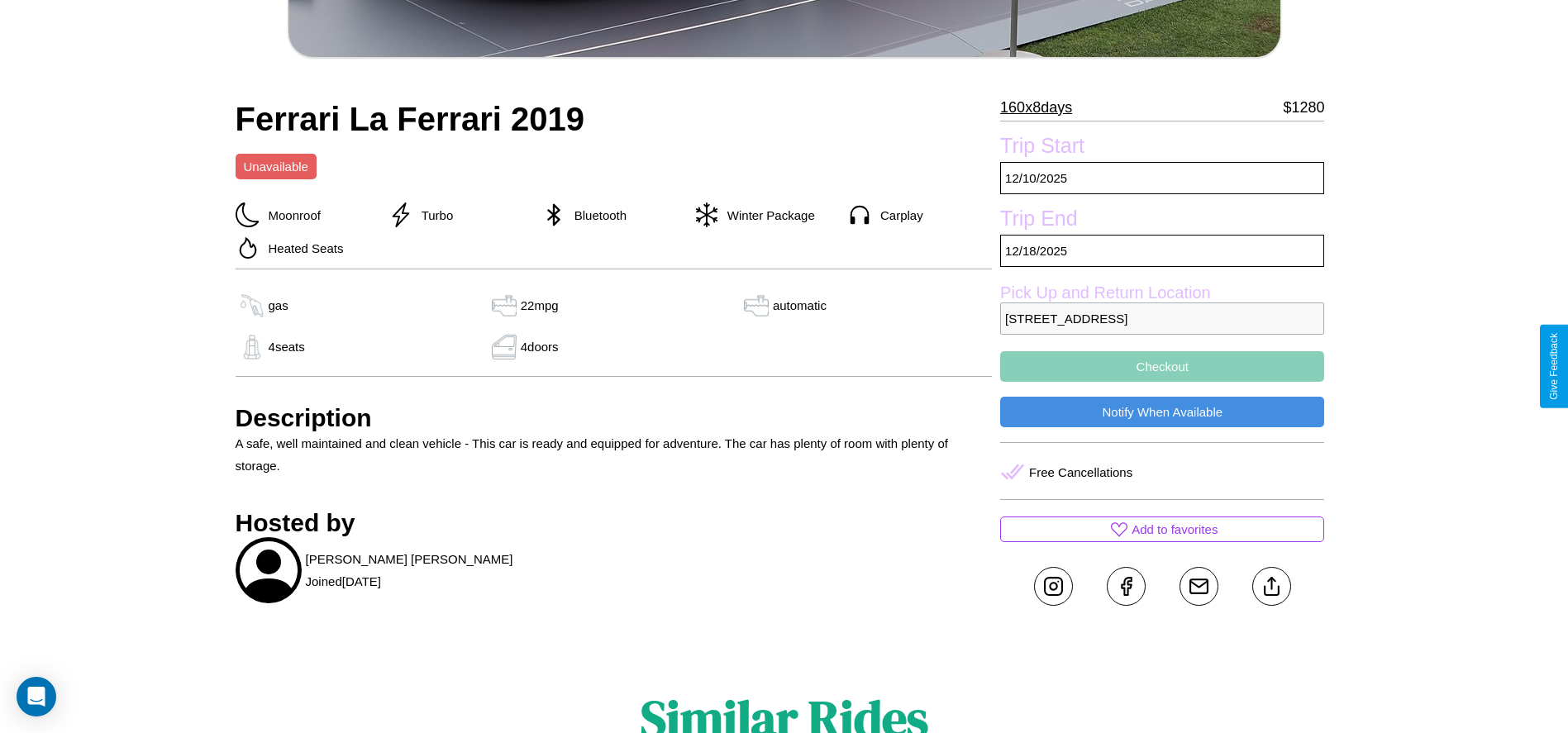
click at [1162, 366] on button "Checkout" at bounding box center [1162, 366] width 324 height 31
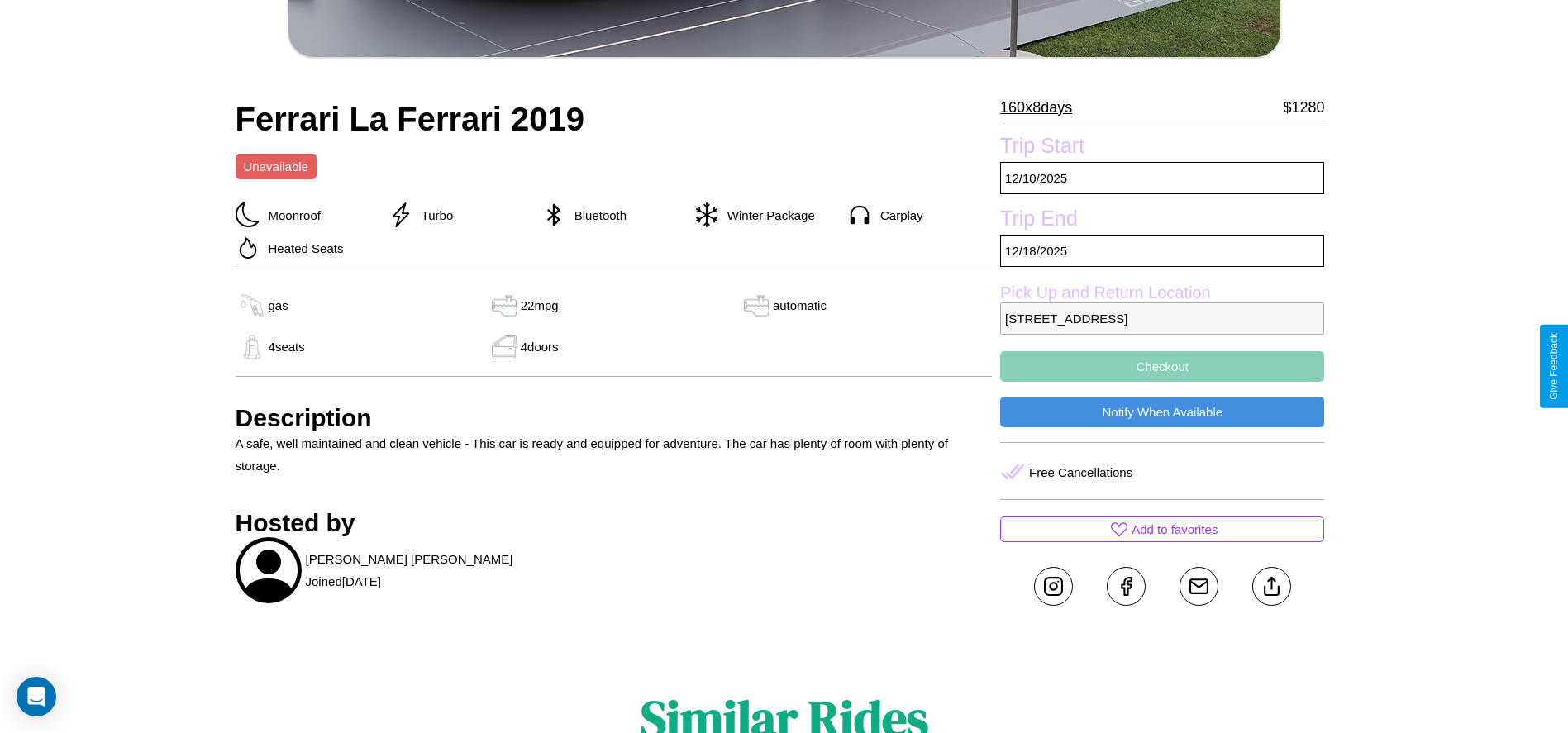
click at [1162, 366] on button "Checkout" at bounding box center [1162, 366] width 324 height 31
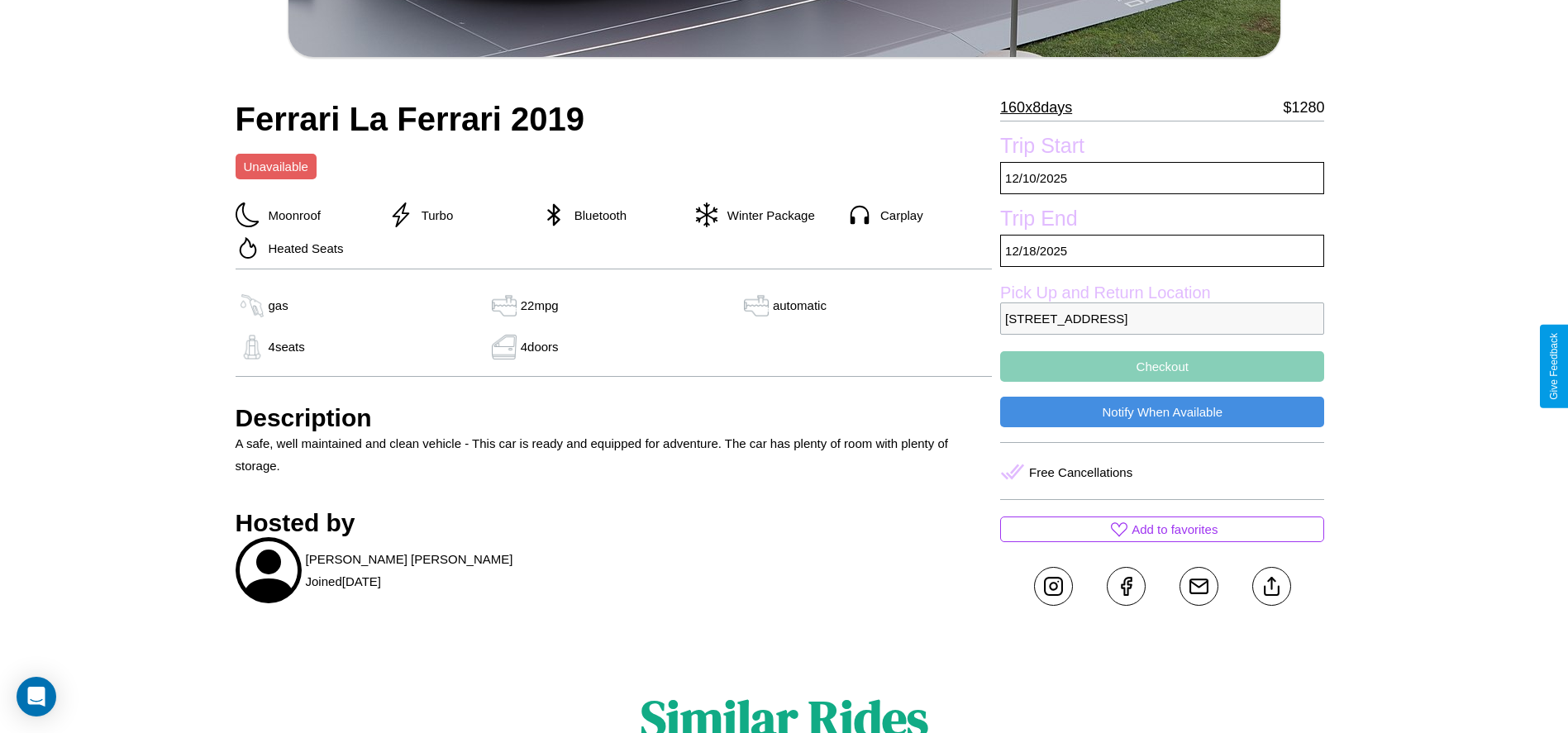
click at [1162, 366] on button "Checkout" at bounding box center [1162, 366] width 324 height 31
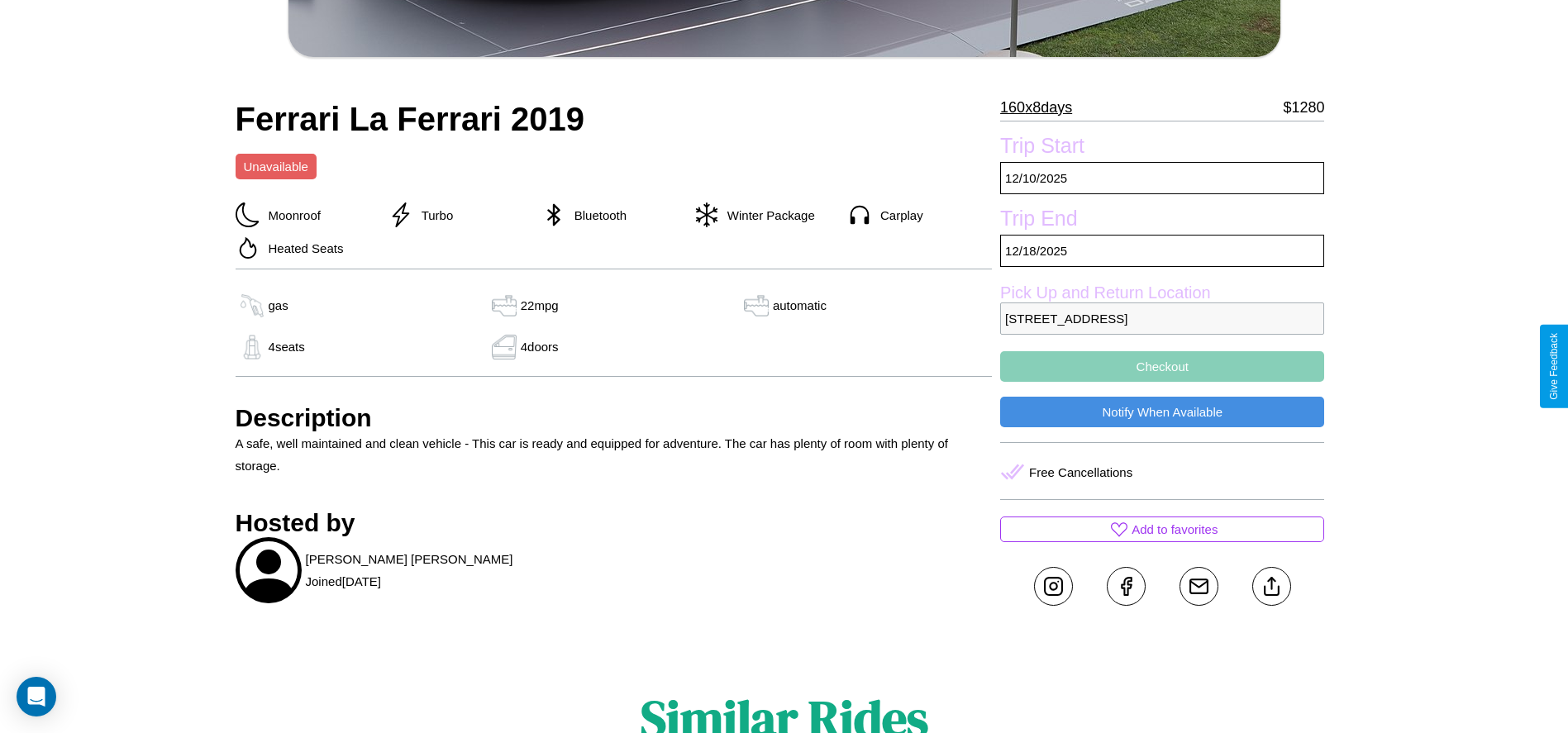
click at [1162, 366] on button "Checkout" at bounding box center [1162, 366] width 324 height 31
